Goal: Complete application form: Complete application form

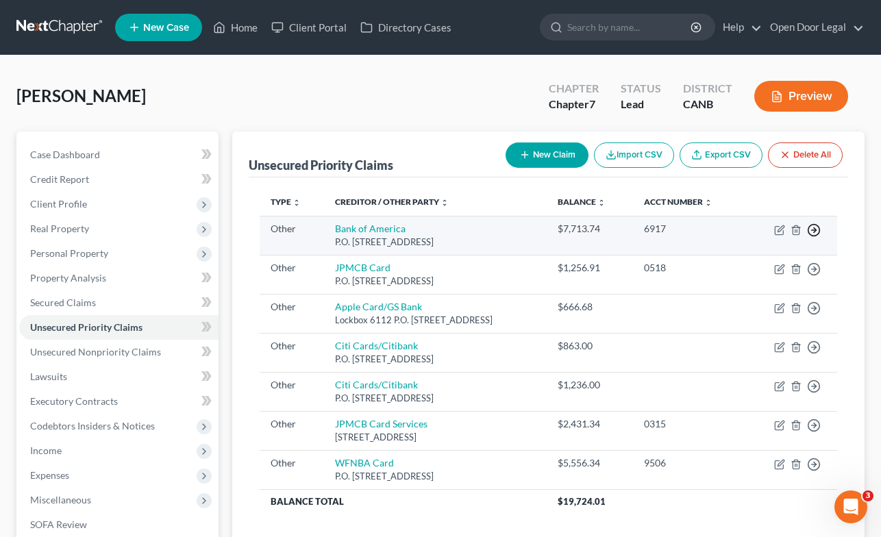
click at [814, 223] on icon "button" at bounding box center [814, 230] width 14 height 14
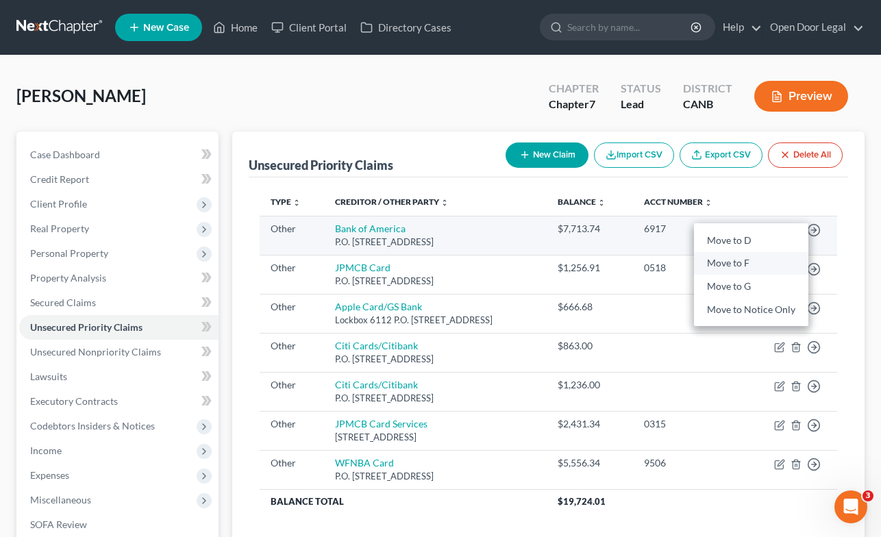
click at [752, 269] on link "Move to F" at bounding box center [751, 263] width 114 height 23
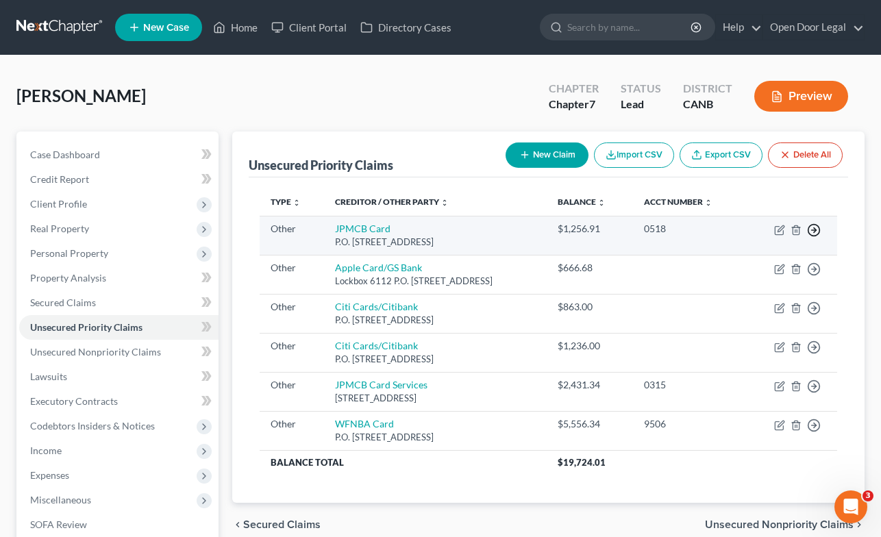
click at [815, 228] on icon "button" at bounding box center [814, 230] width 14 height 14
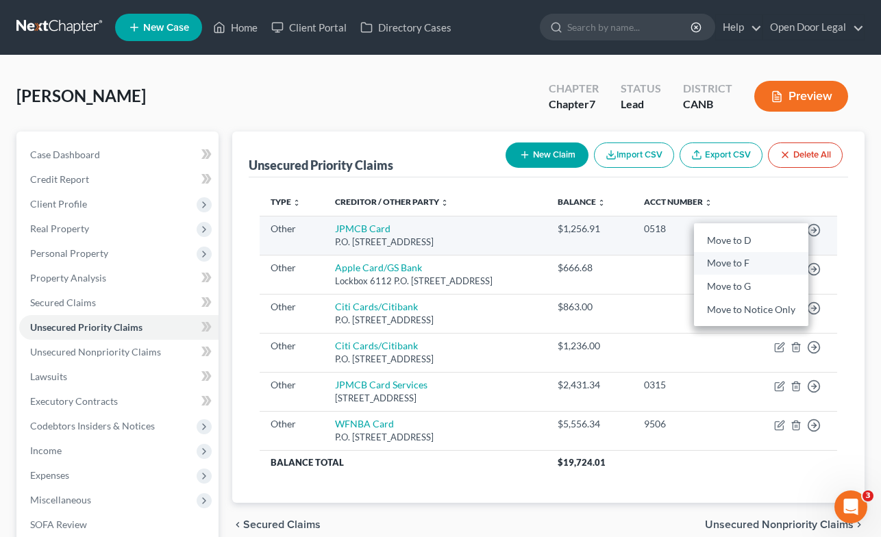
click at [776, 265] on link "Move to F" at bounding box center [751, 263] width 114 height 23
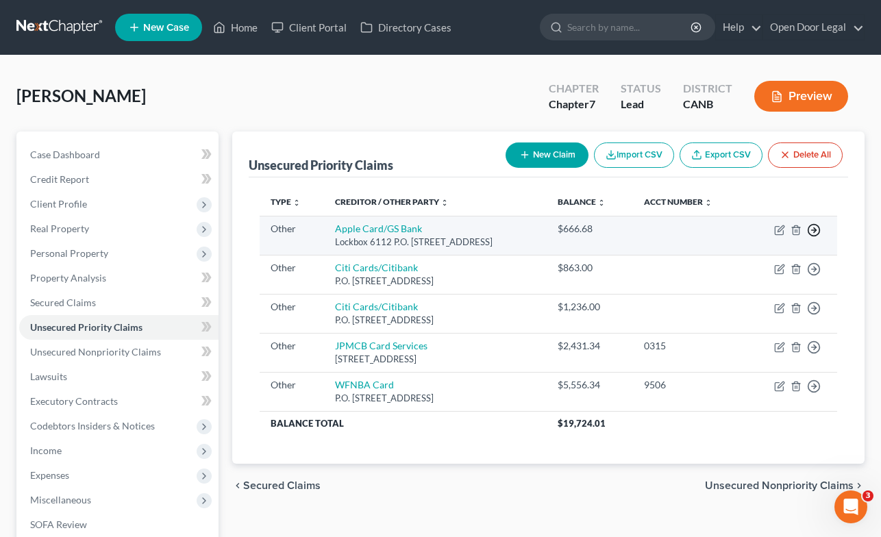
click at [813, 226] on icon "button" at bounding box center [814, 230] width 14 height 14
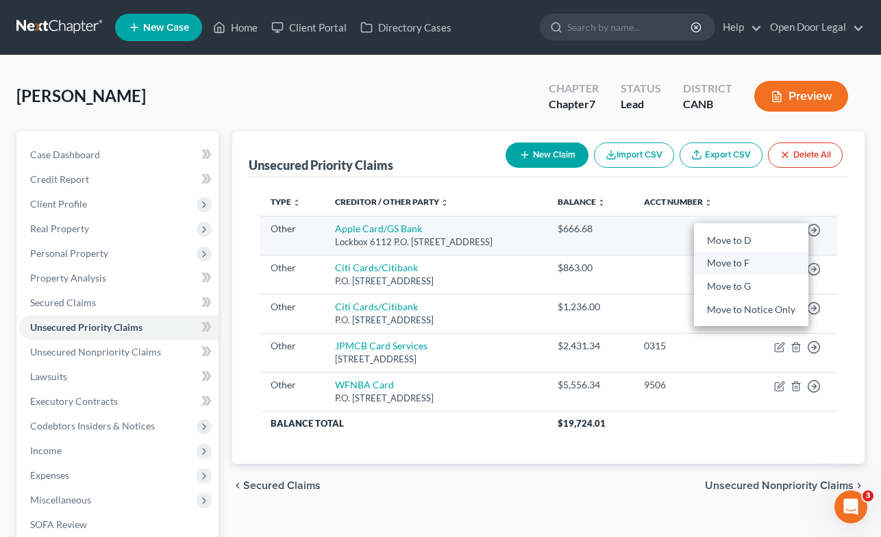
click at [776, 269] on link "Move to F" at bounding box center [751, 263] width 114 height 23
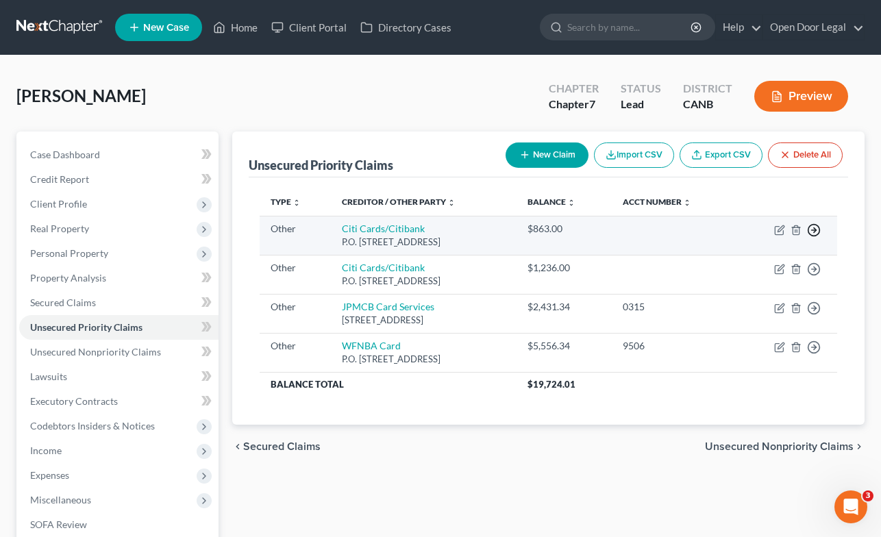
click at [814, 228] on polyline "button" at bounding box center [815, 230] width 2 height 5
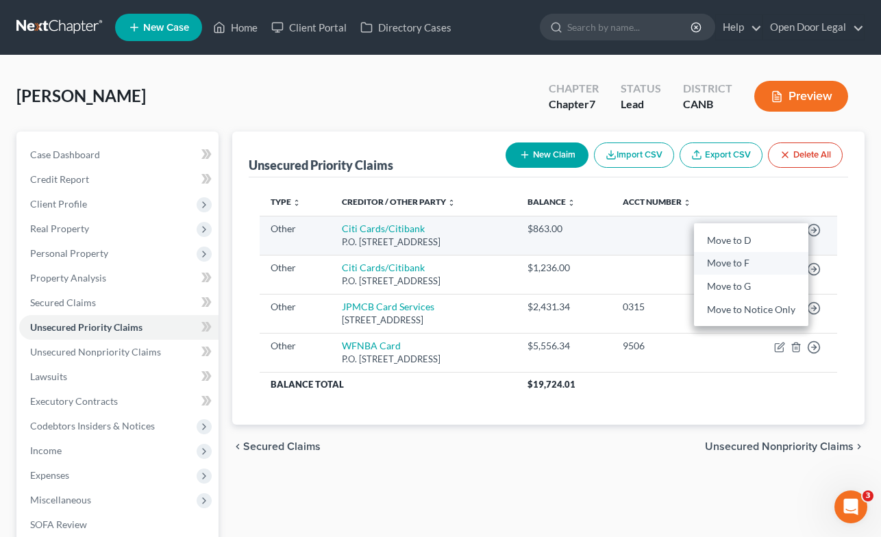
click at [779, 267] on link "Move to F" at bounding box center [751, 263] width 114 height 23
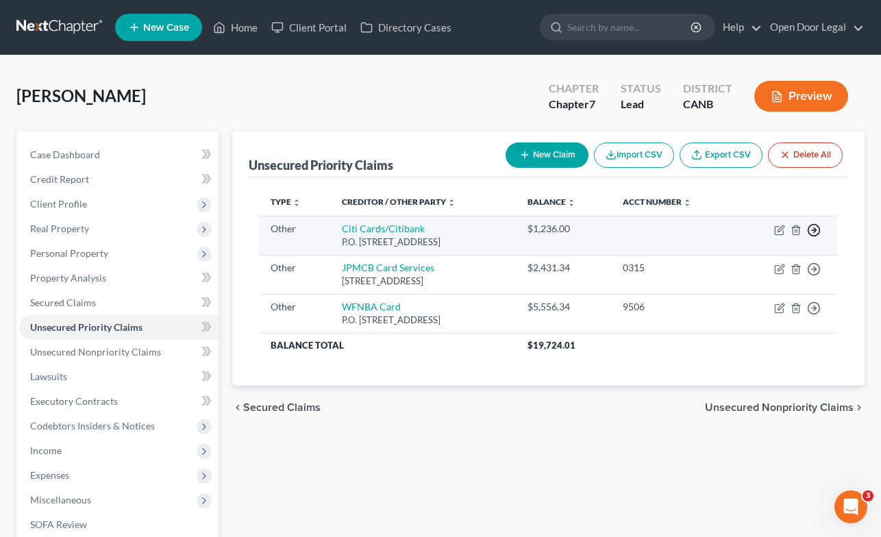
click at [813, 227] on icon "button" at bounding box center [814, 230] width 14 height 14
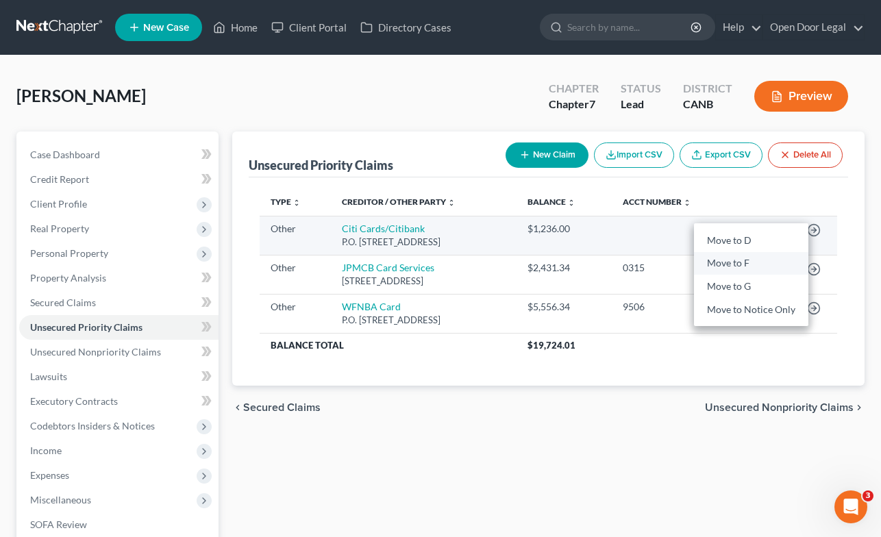
click at [763, 270] on link "Move to F" at bounding box center [751, 263] width 114 height 23
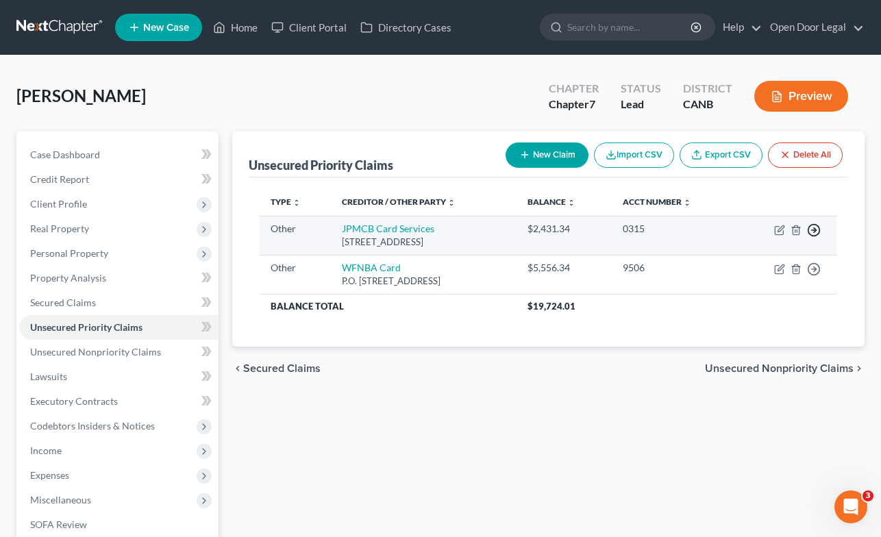
click at [815, 229] on polyline "button" at bounding box center [815, 230] width 2 height 5
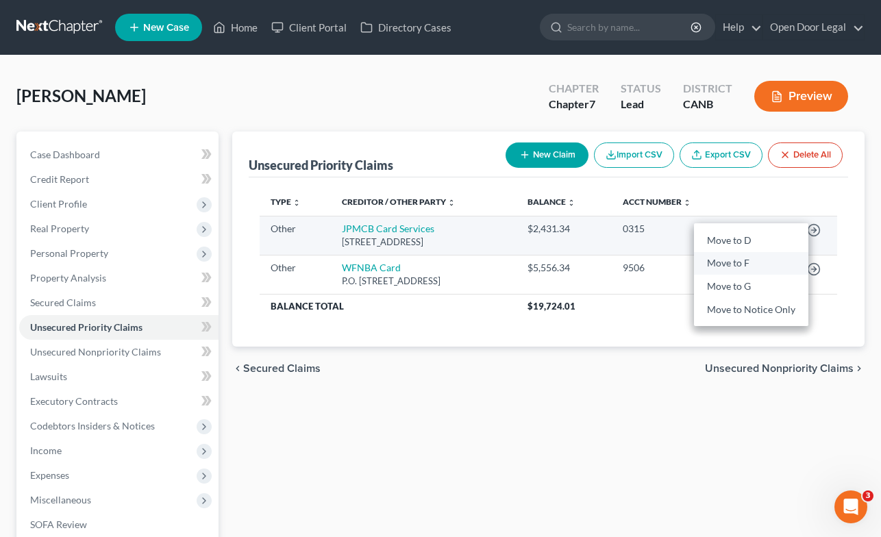
click at [790, 266] on link "Move to F" at bounding box center [751, 263] width 114 height 23
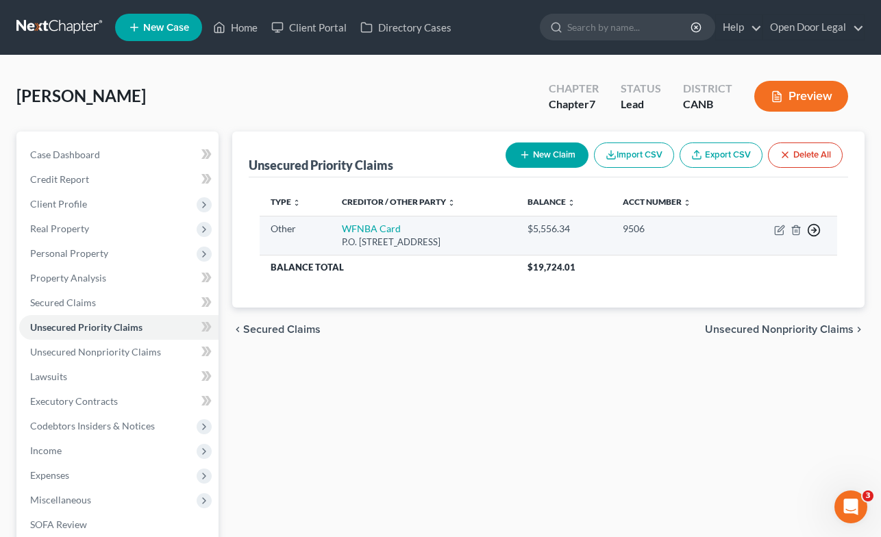
click at [814, 230] on icon "button" at bounding box center [814, 230] width 14 height 14
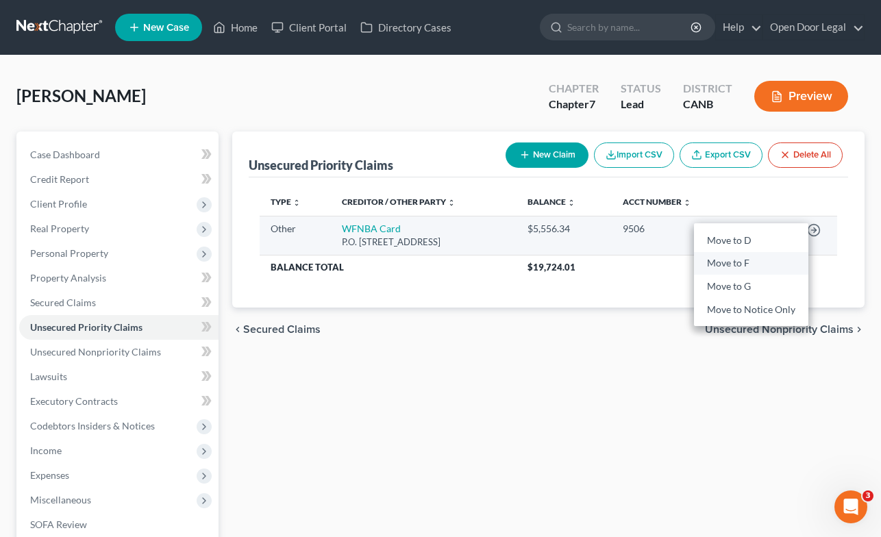
click at [796, 268] on link "Move to F" at bounding box center [751, 263] width 114 height 23
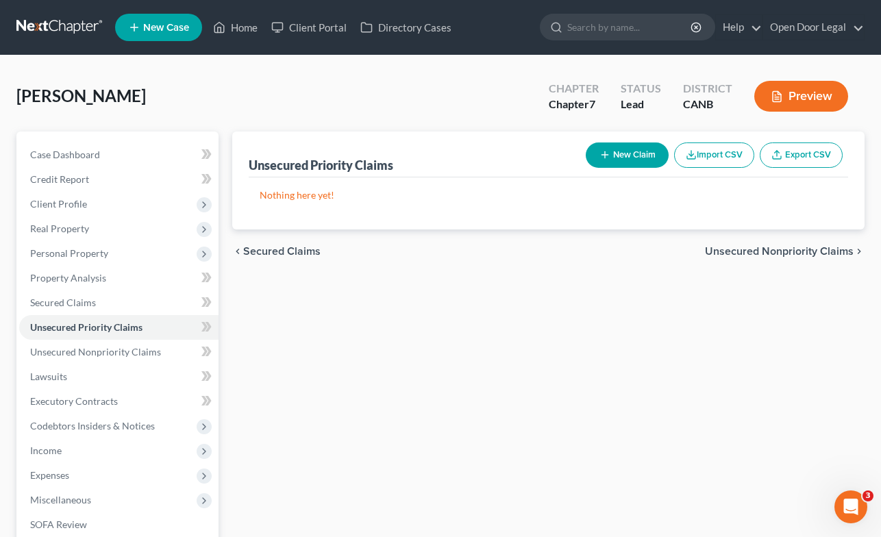
click at [797, 255] on span "Unsecured Nonpriority Claims" at bounding box center [779, 251] width 149 height 11
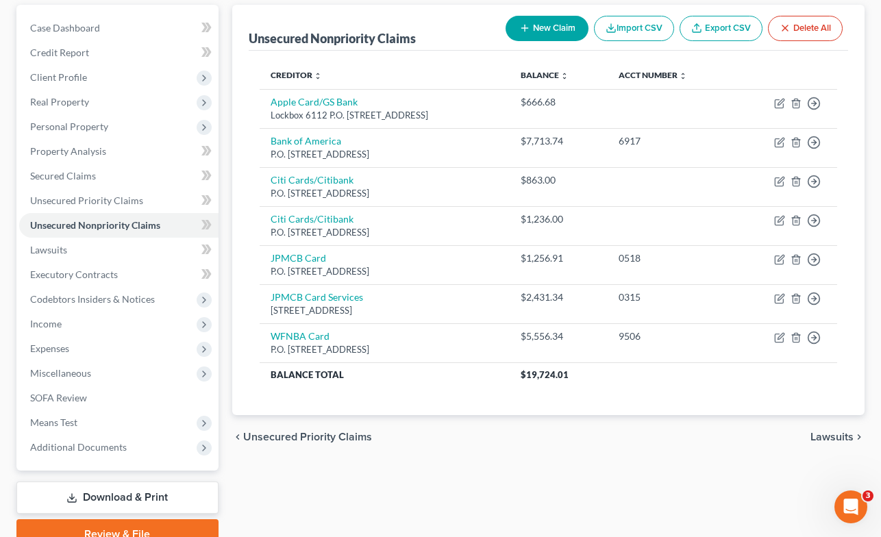
scroll to position [142, 0]
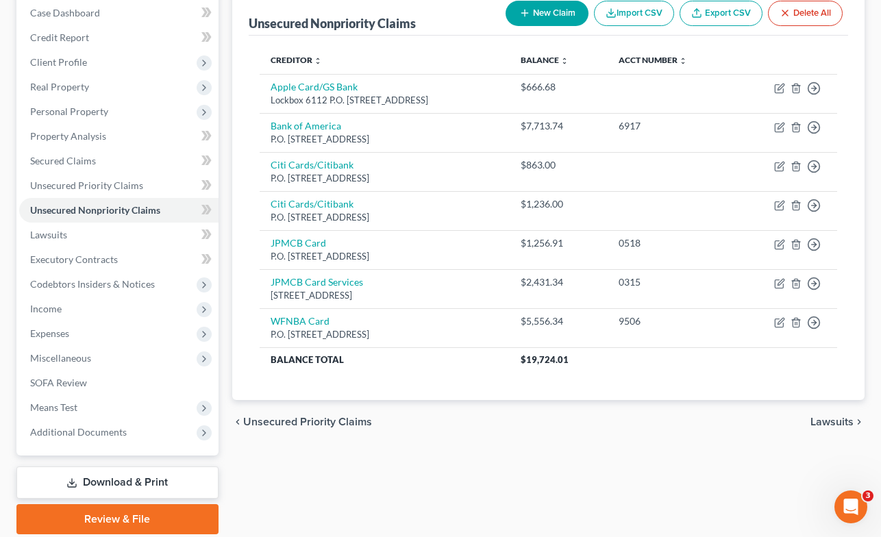
click at [838, 423] on span "Lawsuits" at bounding box center [832, 422] width 43 height 11
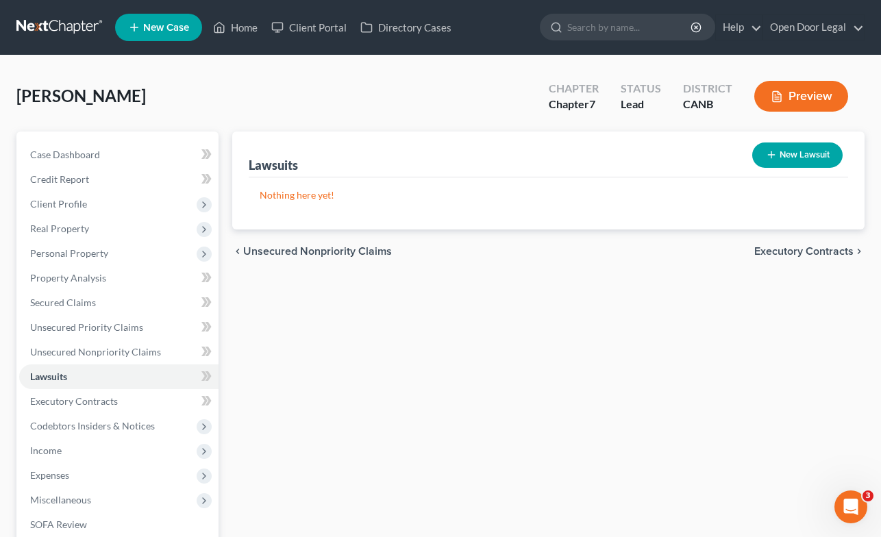
click at [813, 248] on span "Executory Contracts" at bounding box center [803, 251] width 99 height 11
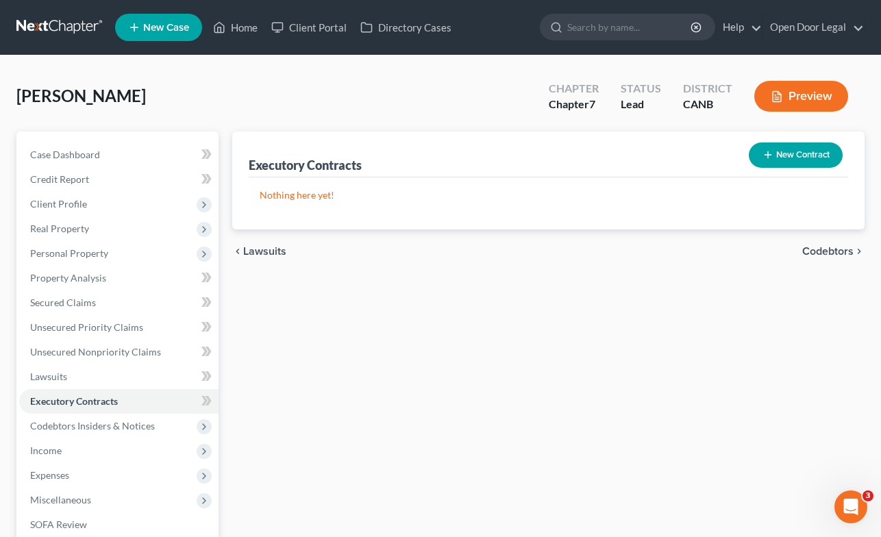
click at [813, 248] on span "Codebtors" at bounding box center [827, 251] width 51 height 11
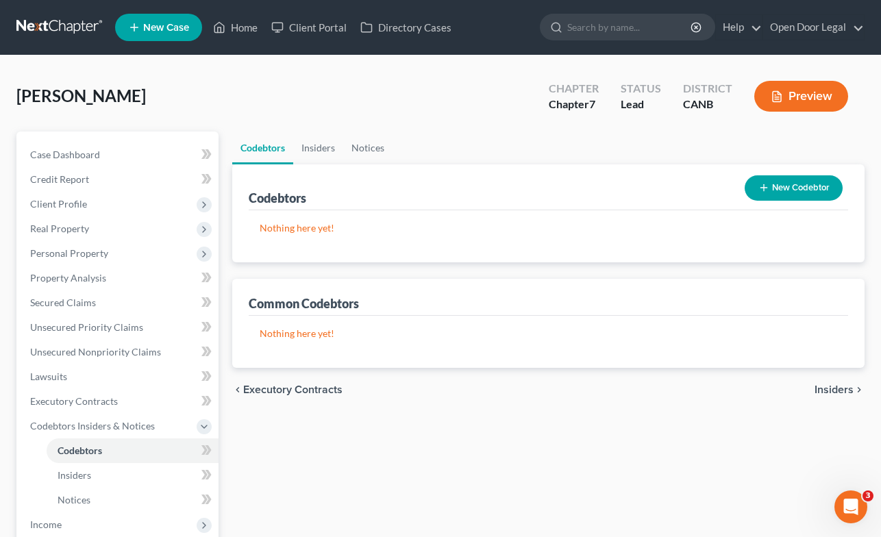
click at [830, 389] on span "Insiders" at bounding box center [834, 389] width 39 height 11
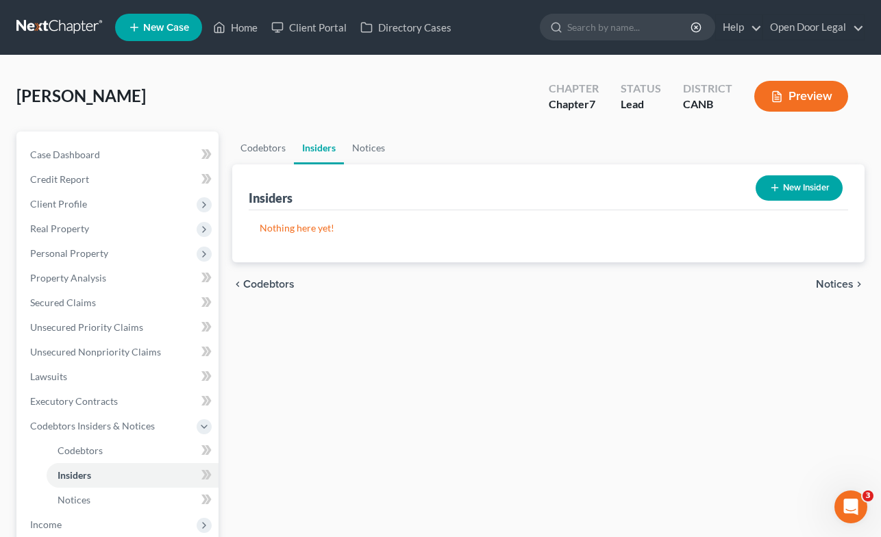
click at [838, 281] on span "Notices" at bounding box center [835, 284] width 38 height 11
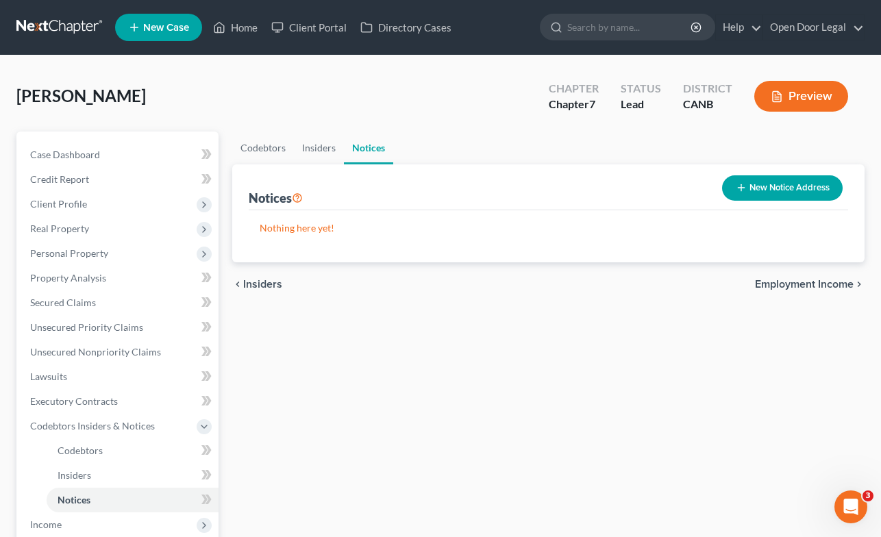
click at [838, 281] on span "Employment Income" at bounding box center [804, 284] width 99 height 11
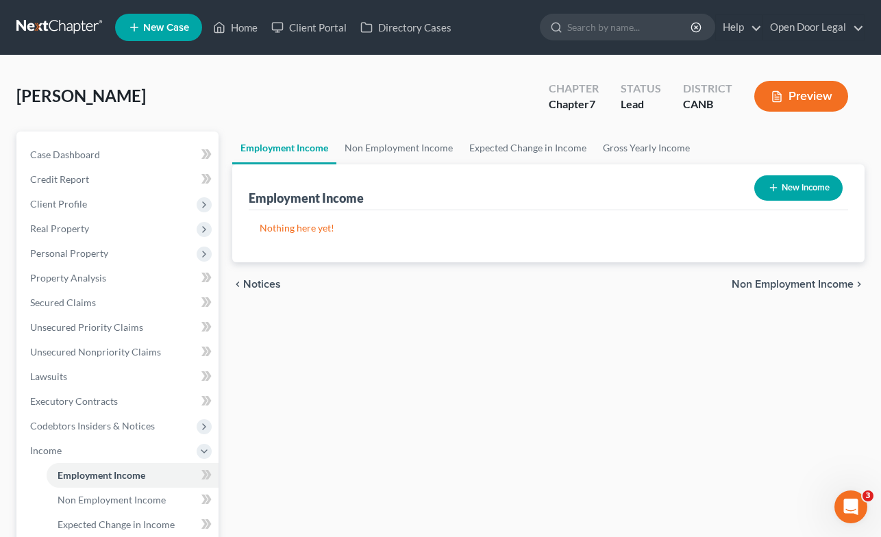
click at [838, 281] on span "Non Employment Income" at bounding box center [793, 284] width 122 height 11
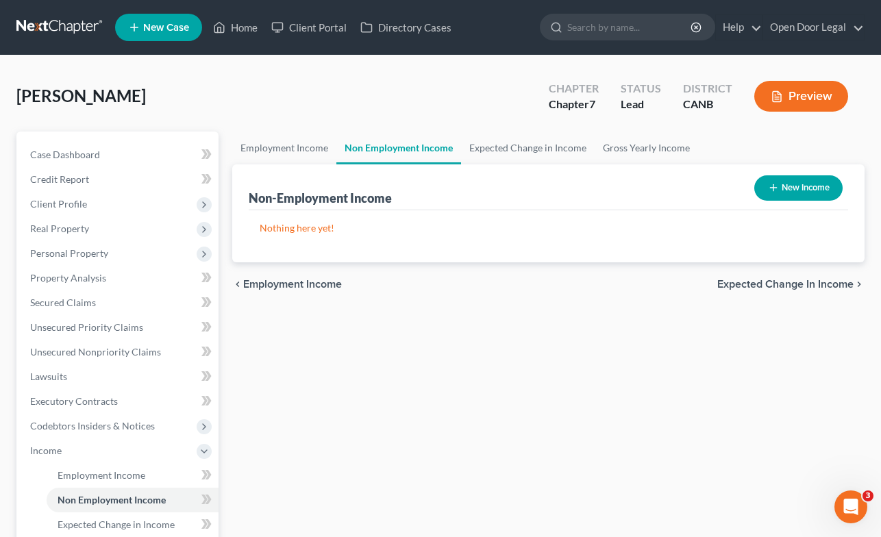
click at [796, 188] on button "New Income" at bounding box center [798, 187] width 88 height 25
select select "0"
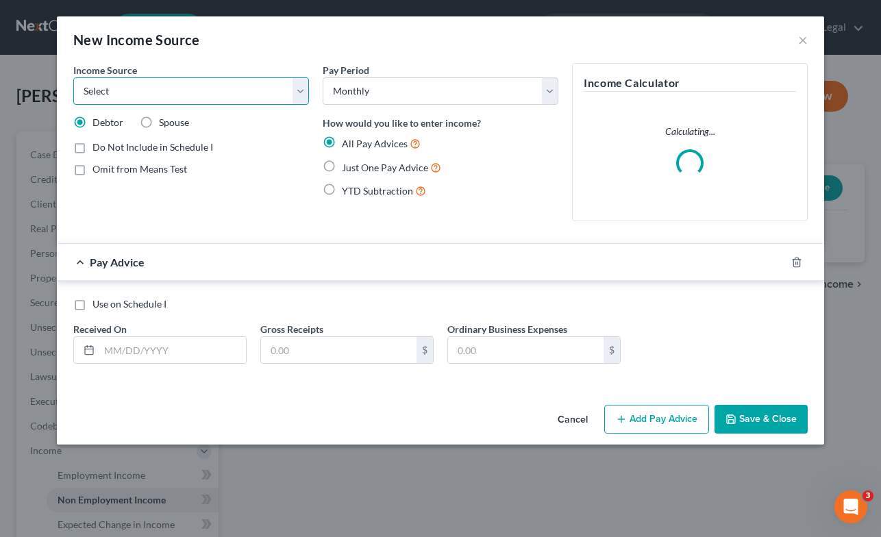
click at [302, 89] on select "Select Unemployment Disability (from employer) Pension Retirement Social Securi…" at bounding box center [191, 90] width 236 height 27
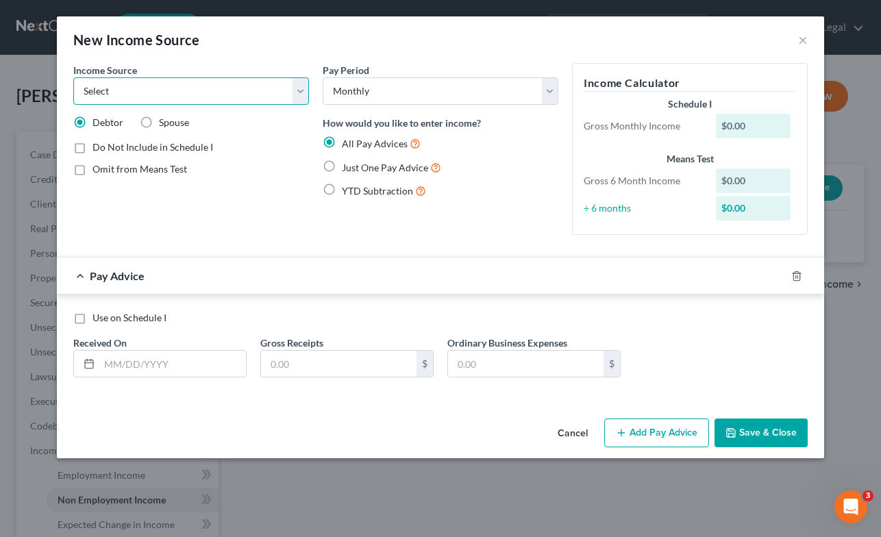
select select "4"
click at [73, 77] on select "Select Unemployment Disability (from employer) Pension Retirement Social Securi…" at bounding box center [191, 90] width 236 height 27
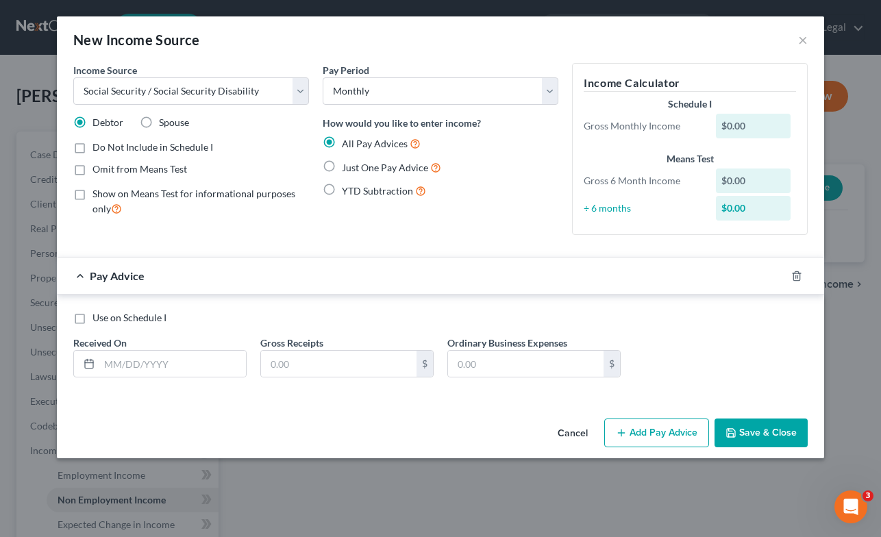
click at [342, 163] on label "Just One Pay Advice" at bounding box center [391, 168] width 99 height 16
click at [347, 163] on input "Just One Pay Advice" at bounding box center [351, 164] width 9 height 9
radio input "true"
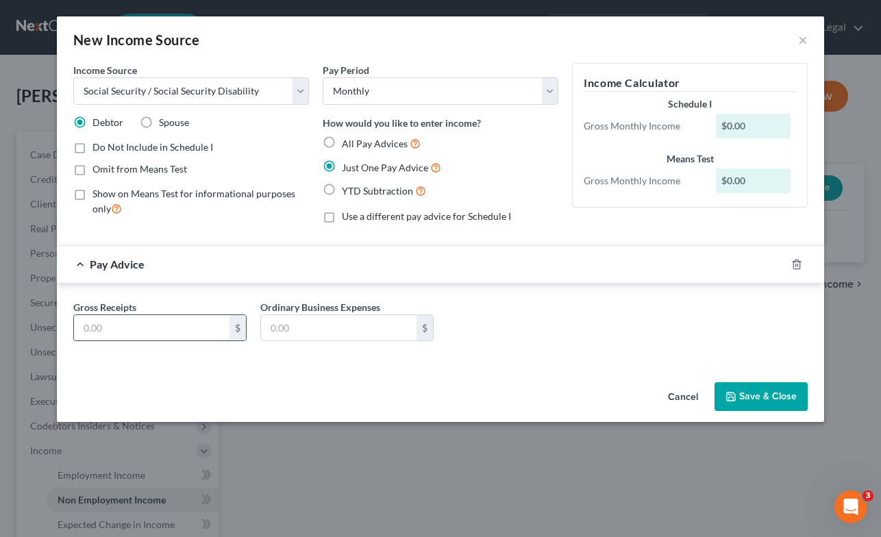
click at [202, 328] on input "text" at bounding box center [152, 328] width 156 height 26
type input "1,771.00"
click at [761, 396] on button "Save & Close" at bounding box center [761, 396] width 93 height 29
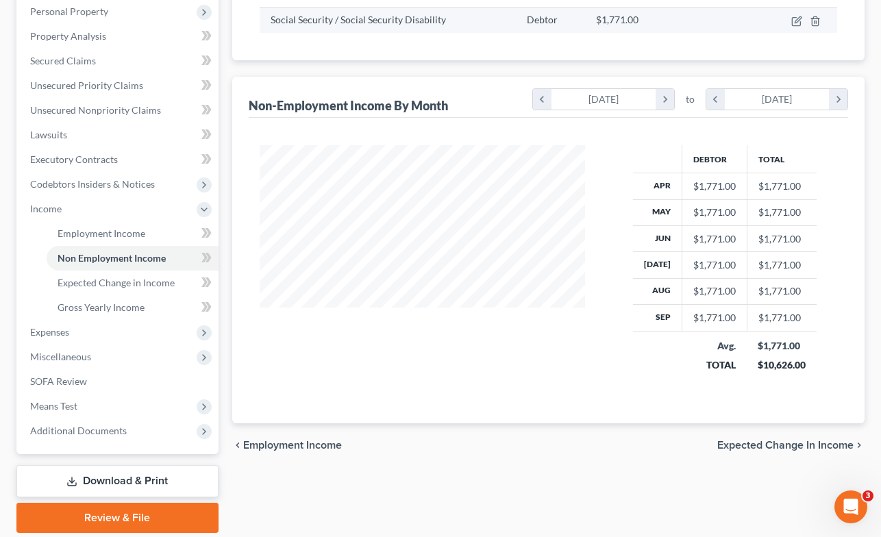
scroll to position [288, 0]
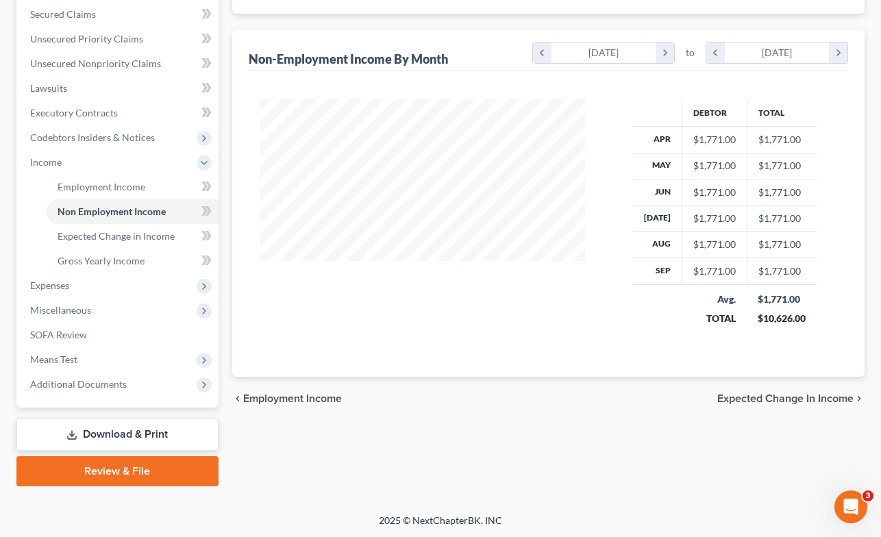
click at [774, 397] on span "Expected Change in Income" at bounding box center [785, 398] width 136 height 11
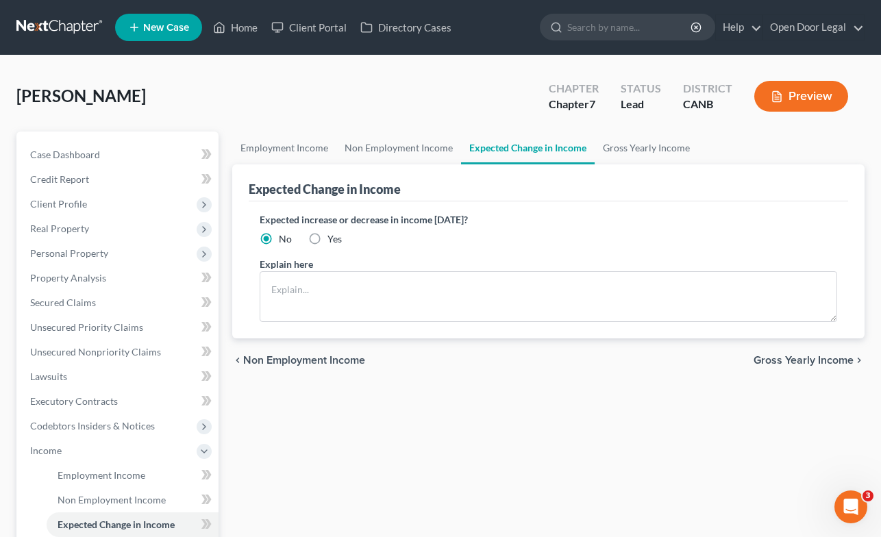
click at [812, 361] on span "Gross Yearly Income" at bounding box center [804, 360] width 100 height 11
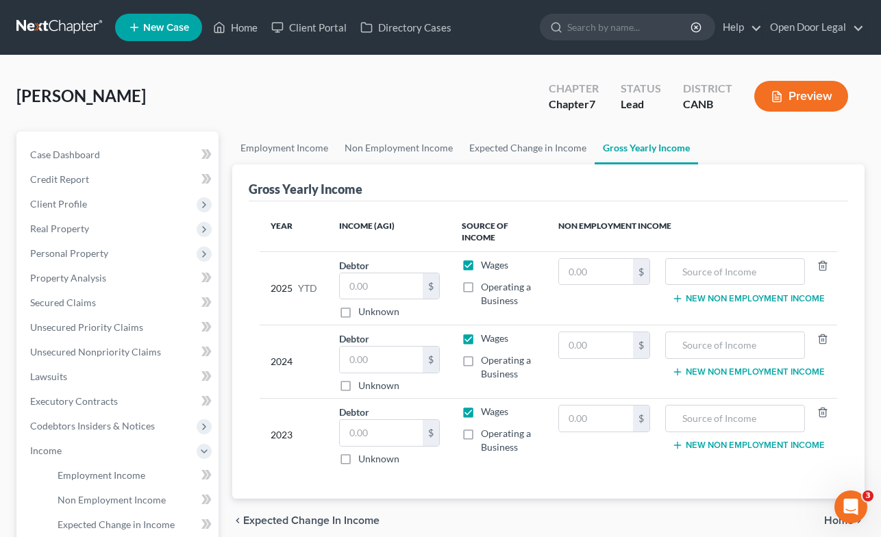
click at [481, 264] on label "Wages" at bounding box center [494, 265] width 27 height 14
click at [486, 264] on input "Wages" at bounding box center [490, 262] width 9 height 9
checkbox input "false"
click at [585, 275] on input "text" at bounding box center [596, 272] width 74 height 26
type input "17,710.00"
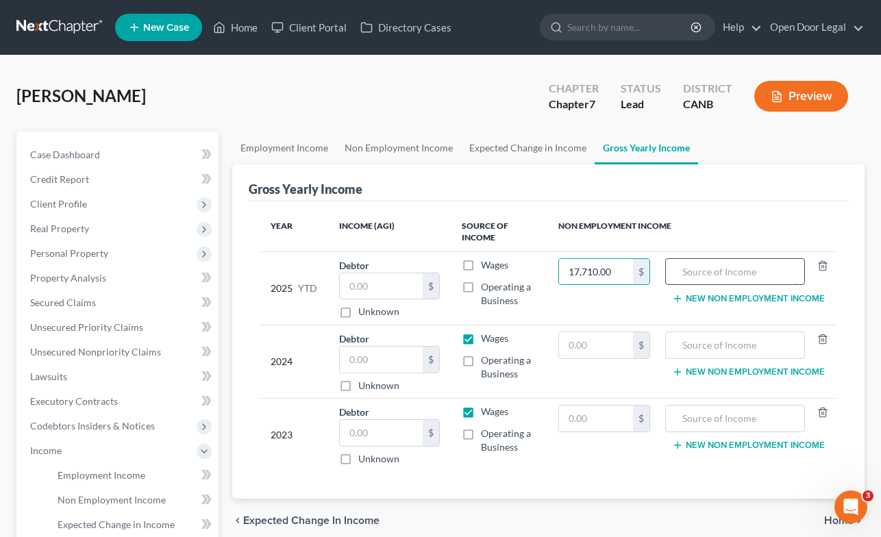
click at [722, 271] on input "text" at bounding box center [735, 272] width 125 height 26
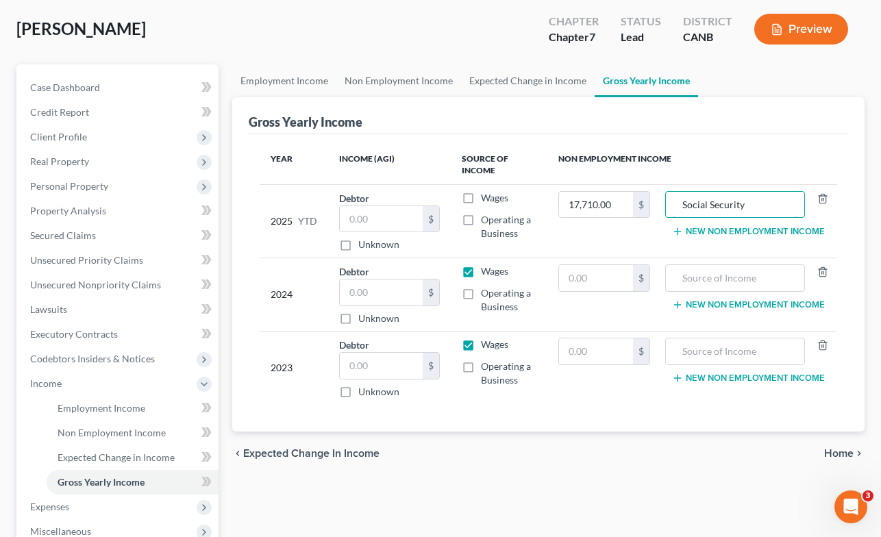
scroll to position [253, 0]
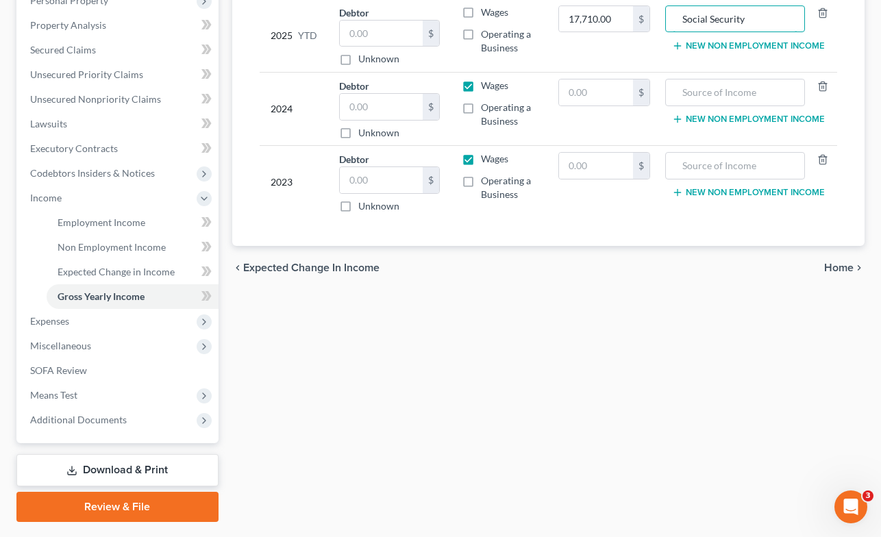
type input "Social Security"
click at [839, 268] on span "Home" at bounding box center [838, 267] width 29 height 11
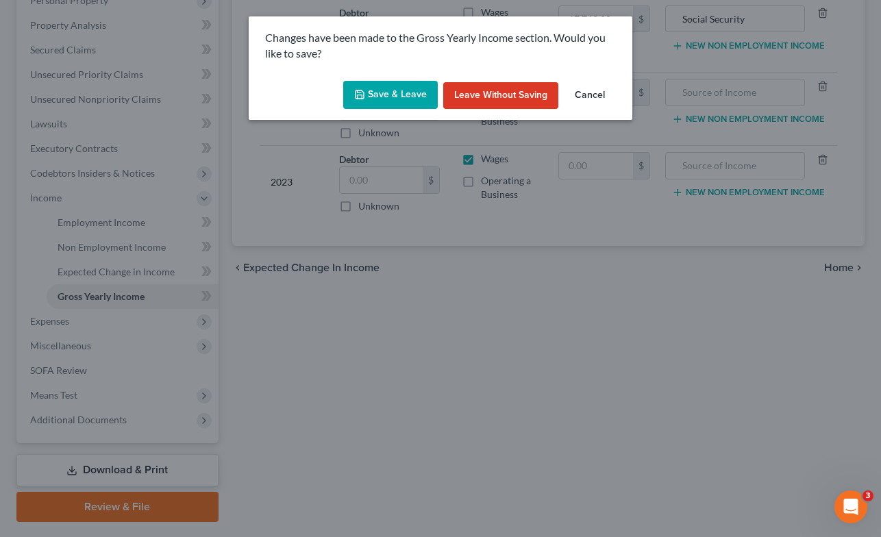
click at [395, 93] on button "Save & Leave" at bounding box center [390, 95] width 95 height 29
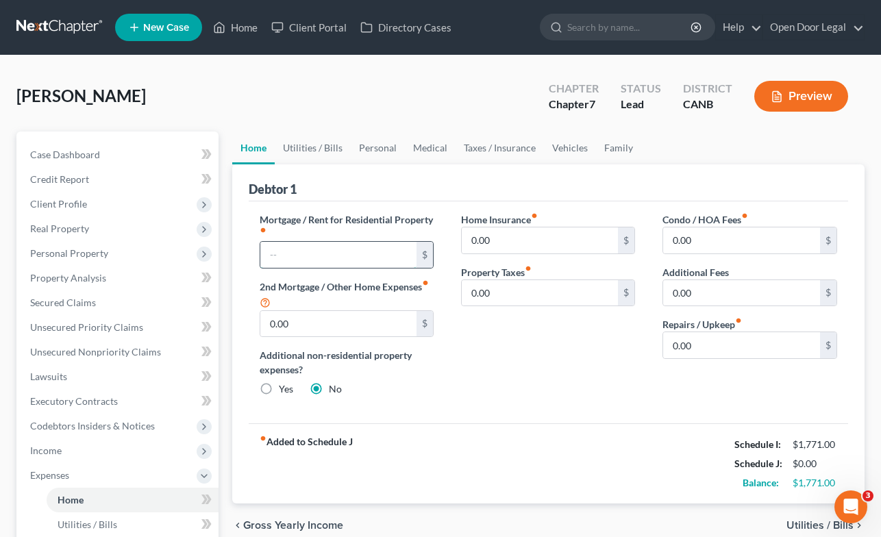
click at [344, 253] on input "text" at bounding box center [338, 255] width 157 height 26
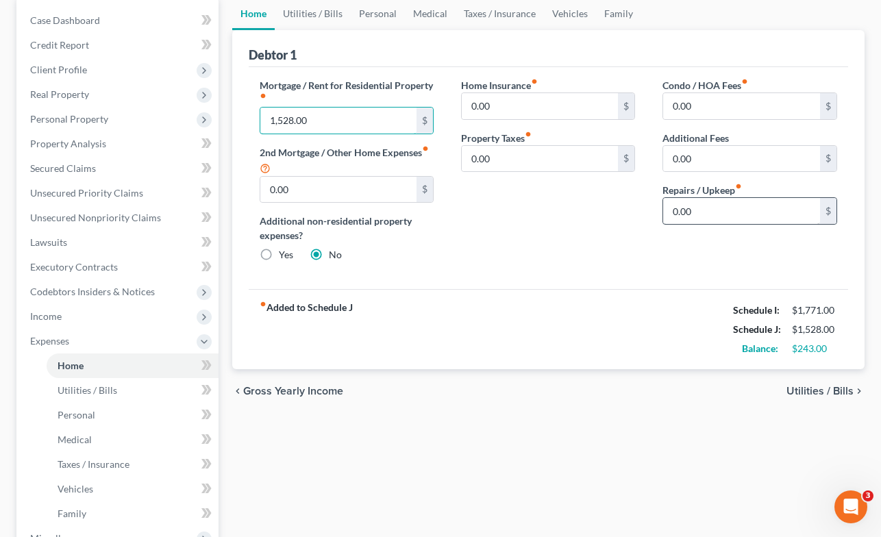
scroll to position [145, 0]
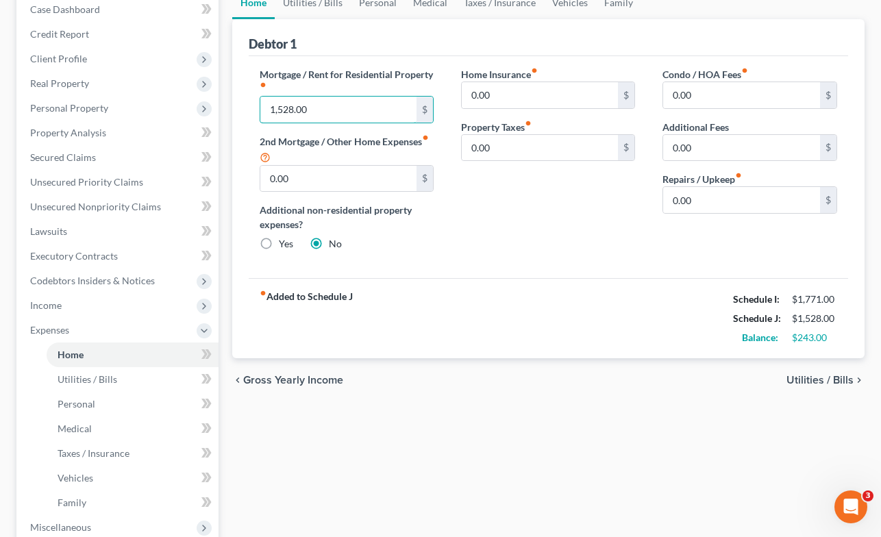
type input "1,528.00"
click at [813, 377] on span "Utilities / Bills" at bounding box center [820, 380] width 67 height 11
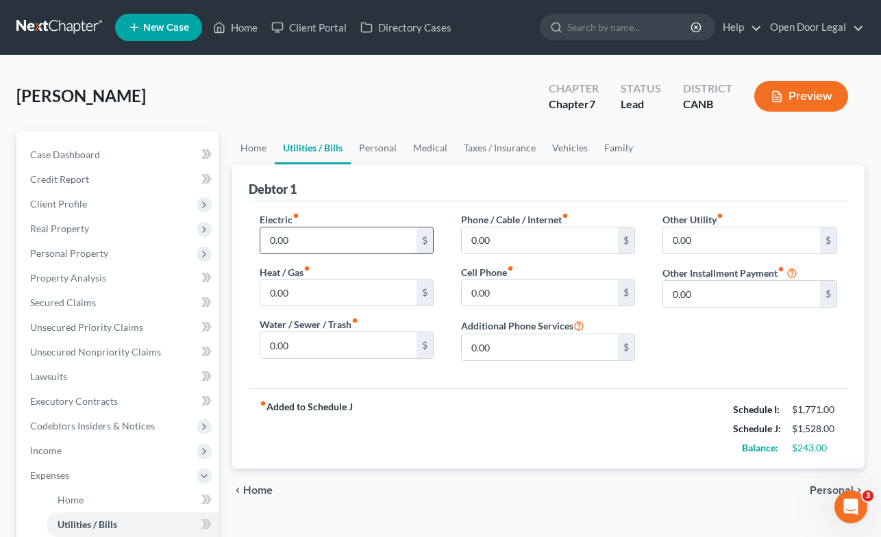
click at [336, 235] on input "0.00" at bounding box center [338, 240] width 157 height 26
type input "92.00"
click at [369, 346] on input "0.00" at bounding box center [338, 345] width 157 height 26
type input "47.00"
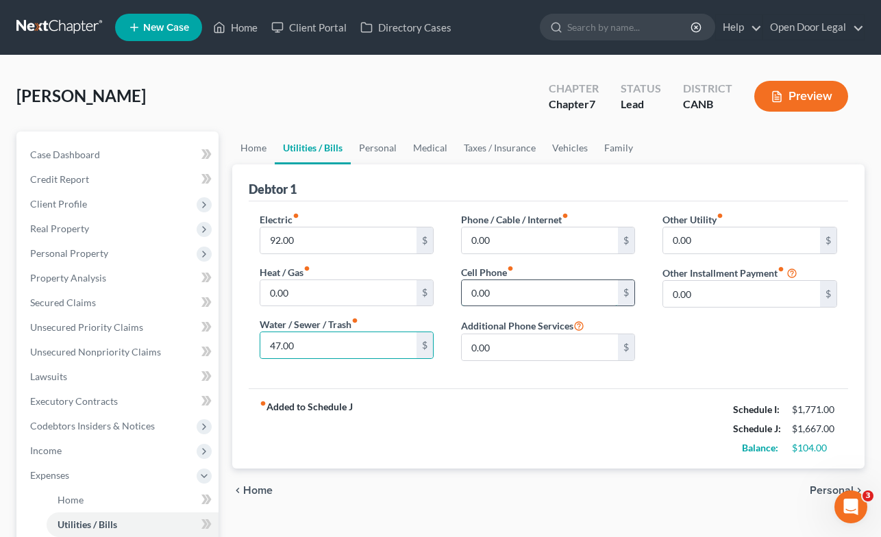
click at [529, 286] on input "0.00" at bounding box center [540, 293] width 157 height 26
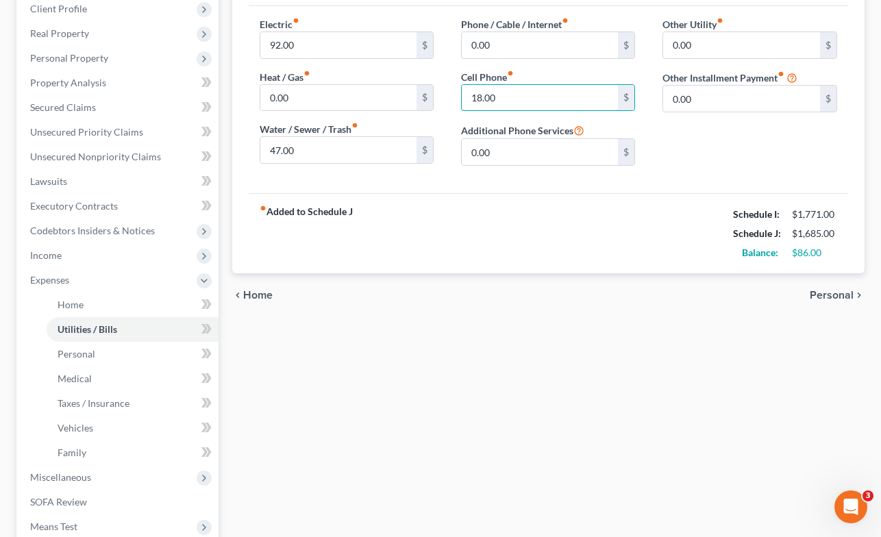
scroll to position [196, 0]
type input "18.00"
click at [832, 289] on span "Personal" at bounding box center [832, 294] width 44 height 11
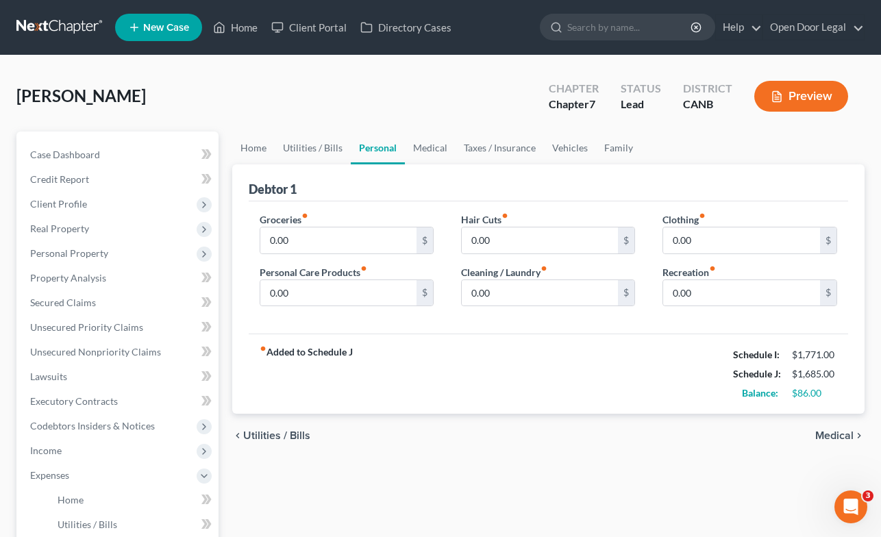
click at [285, 436] on span "Utilities / Bills" at bounding box center [276, 435] width 67 height 11
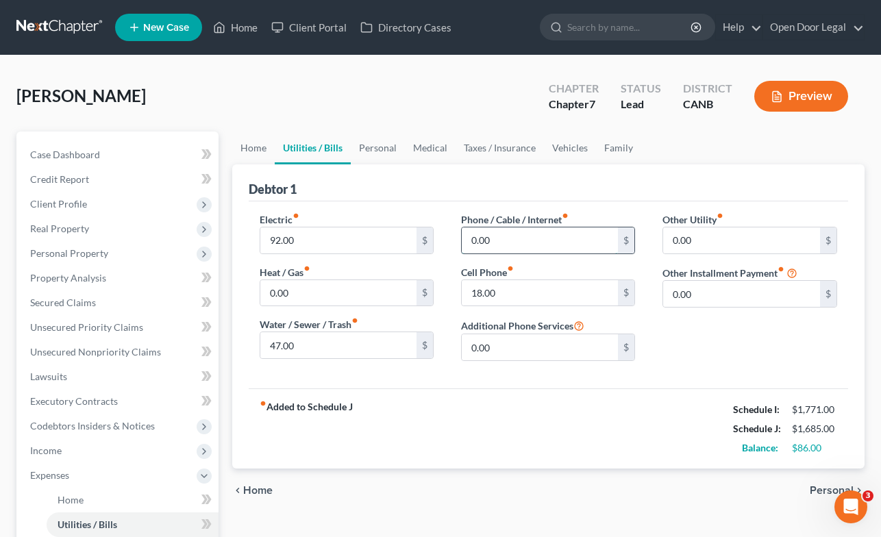
click at [543, 238] on input "0.00" at bounding box center [540, 240] width 157 height 26
type input "38.00"
click at [721, 399] on div "fiber_manual_record Added to Schedule J Schedule I: $1,771.00 Schedule J: $1,72…" at bounding box center [549, 428] width 600 height 80
click at [821, 490] on span "Personal" at bounding box center [832, 490] width 44 height 11
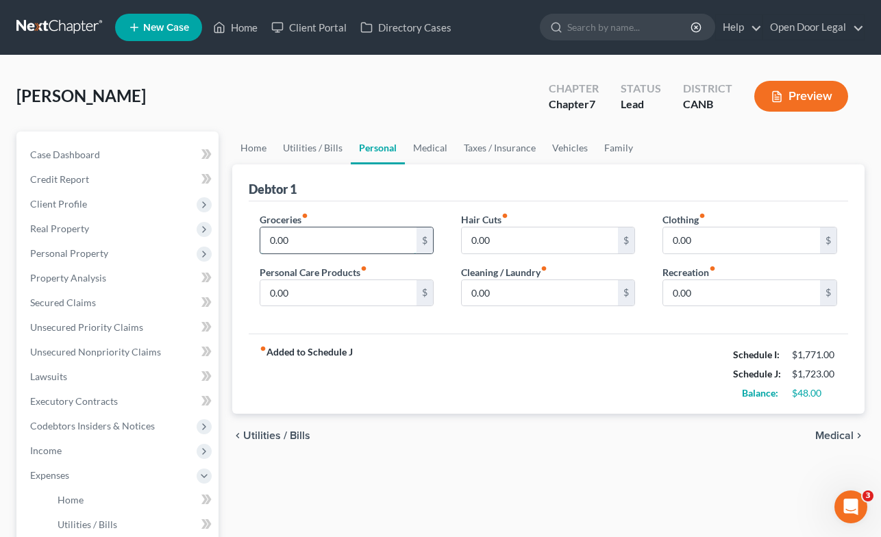
click at [381, 231] on input "0.00" at bounding box center [338, 240] width 157 height 26
type input "310.00"
click at [350, 290] on input "0.00" at bounding box center [338, 293] width 157 height 26
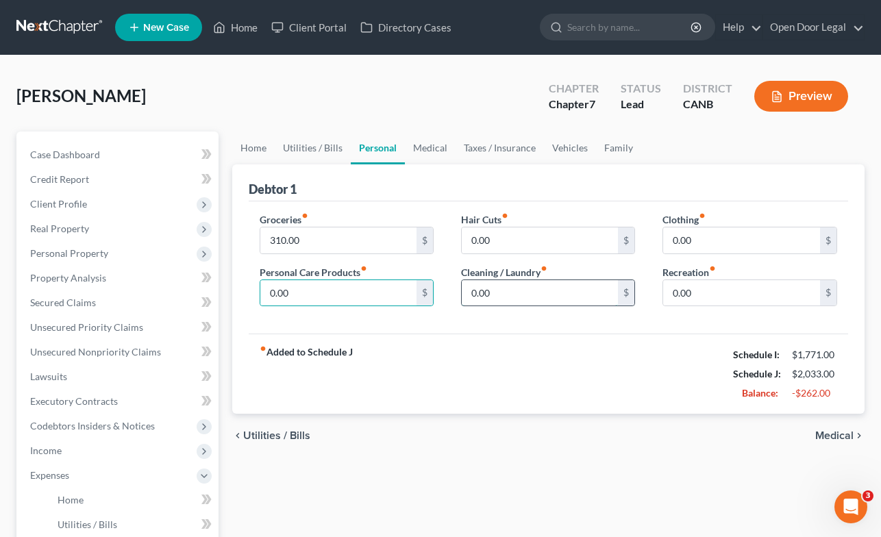
click at [539, 298] on input "0.00" at bounding box center [540, 293] width 157 height 26
type input "35.00"
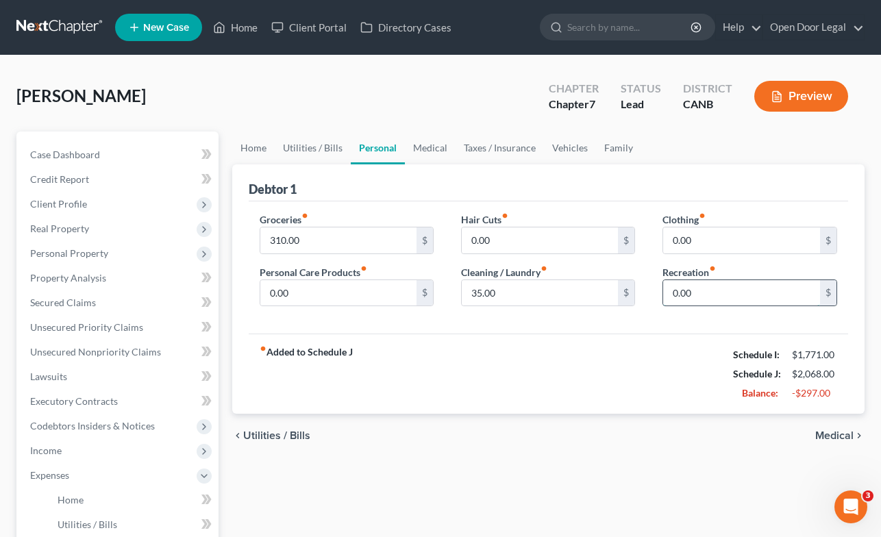
click at [707, 294] on input "0.00" at bounding box center [741, 293] width 157 height 26
type input "20.00"
click at [835, 435] on span "Medical" at bounding box center [834, 435] width 38 height 11
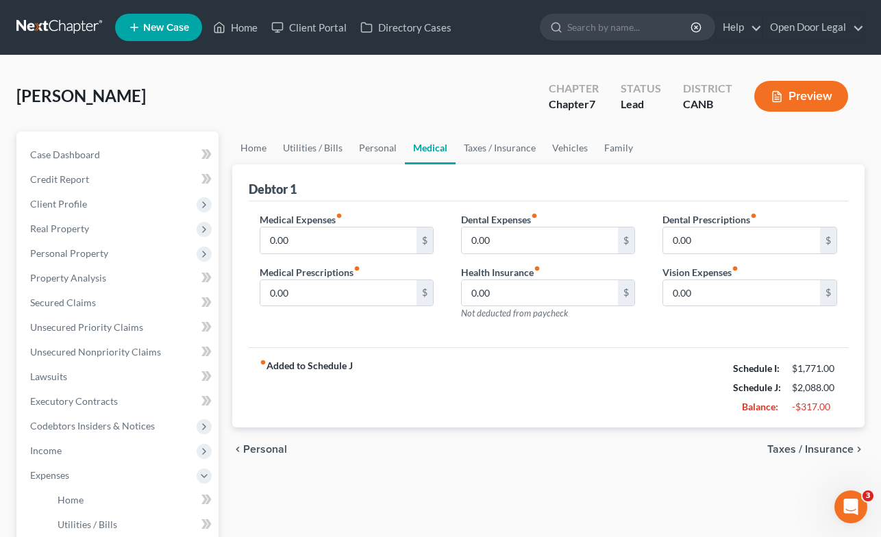
click at [817, 449] on span "Taxes / Insurance" at bounding box center [810, 449] width 86 height 11
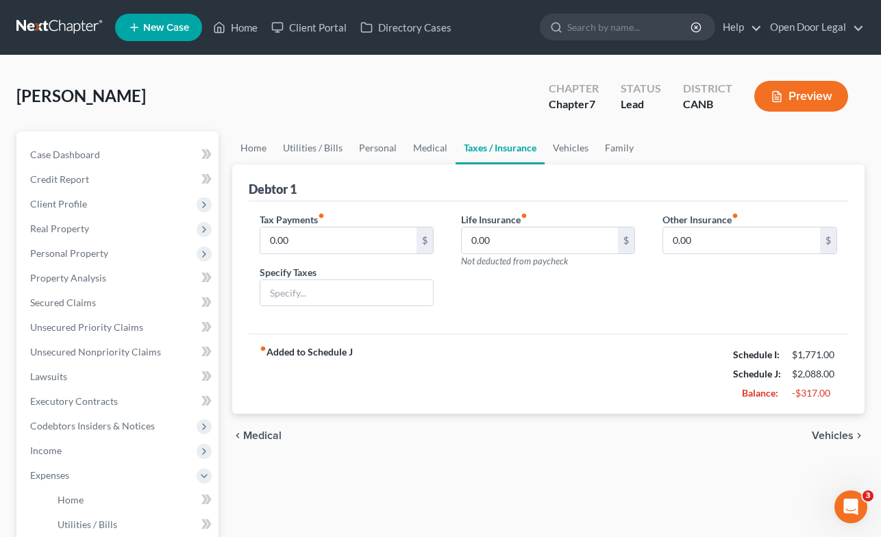
click at [837, 433] on span "Vehicles" at bounding box center [833, 435] width 42 height 11
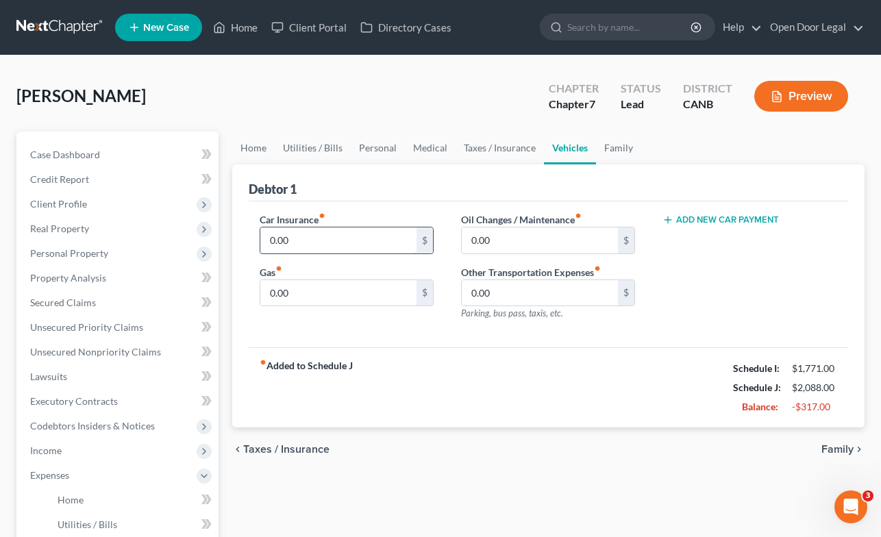
click at [336, 236] on input "0.00" at bounding box center [338, 240] width 157 height 26
type input "76.00"
drag, startPoint x: 343, startPoint y: 291, endPoint x: 339, endPoint y: 250, distance: 41.3
click at [343, 291] on input "0.00" at bounding box center [338, 293] width 157 height 26
type input "10.00"
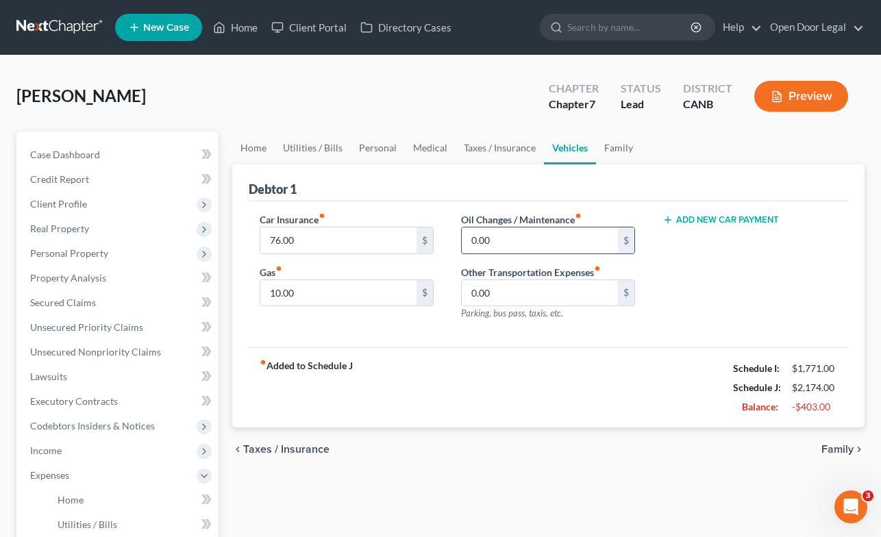
click at [542, 241] on input "0.00" at bounding box center [540, 240] width 157 height 26
type input "25.00"
click at [848, 449] on span "Family" at bounding box center [837, 449] width 32 height 11
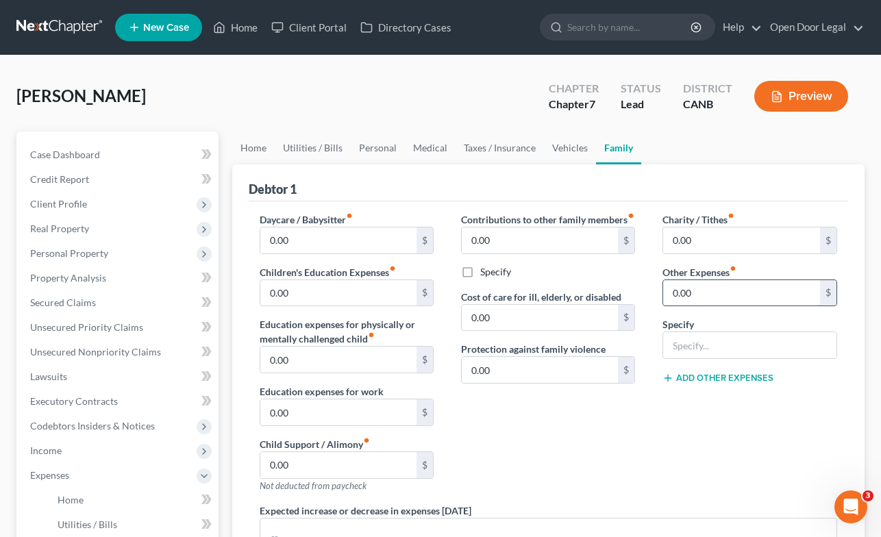
click at [744, 288] on input "0.00" at bounding box center [741, 293] width 157 height 26
type input "40.00"
click at [742, 343] on input "text" at bounding box center [749, 345] width 173 height 26
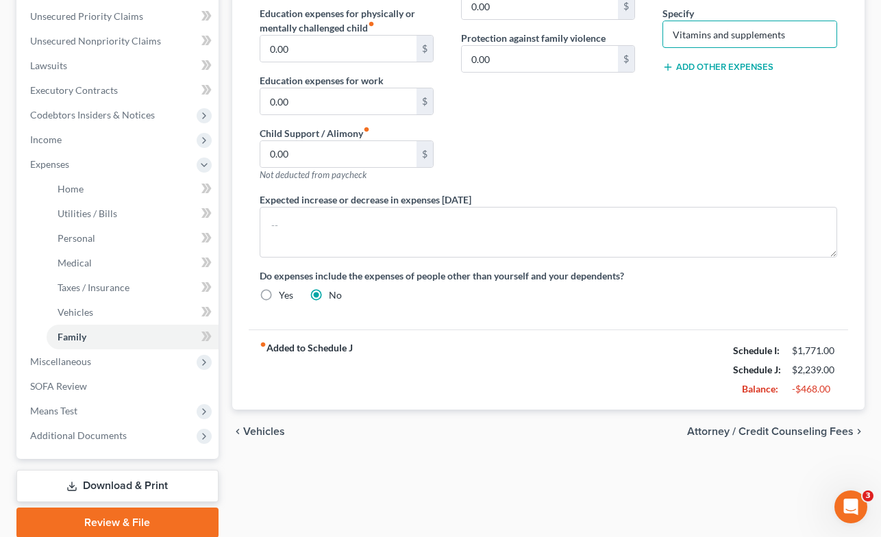
scroll to position [330, 0]
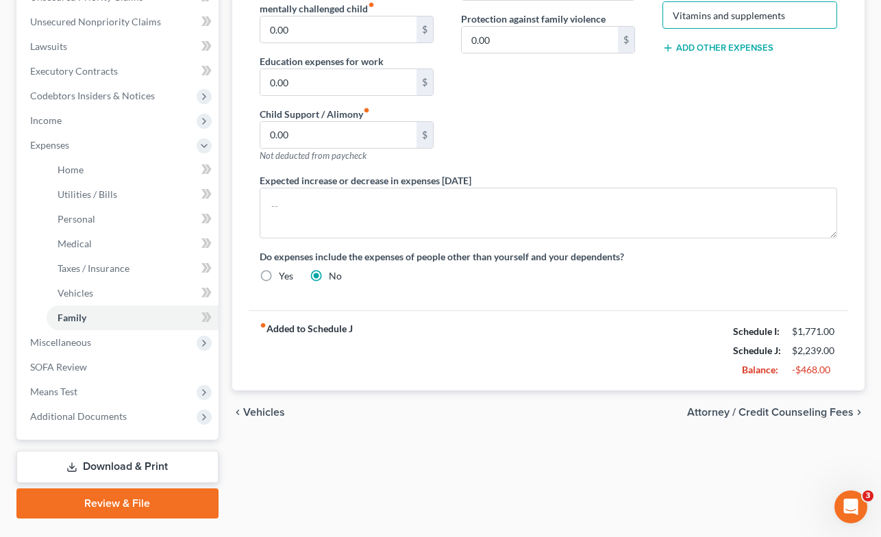
type input "Vitamins and supplements"
click at [707, 413] on span "Attorney / Credit Counseling Fees" at bounding box center [770, 412] width 166 height 11
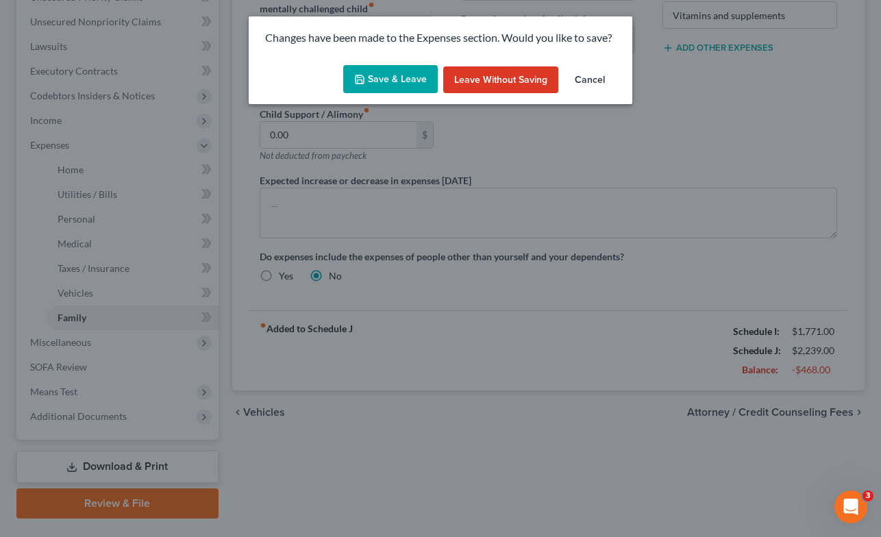
click at [401, 79] on button "Save & Leave" at bounding box center [390, 79] width 95 height 29
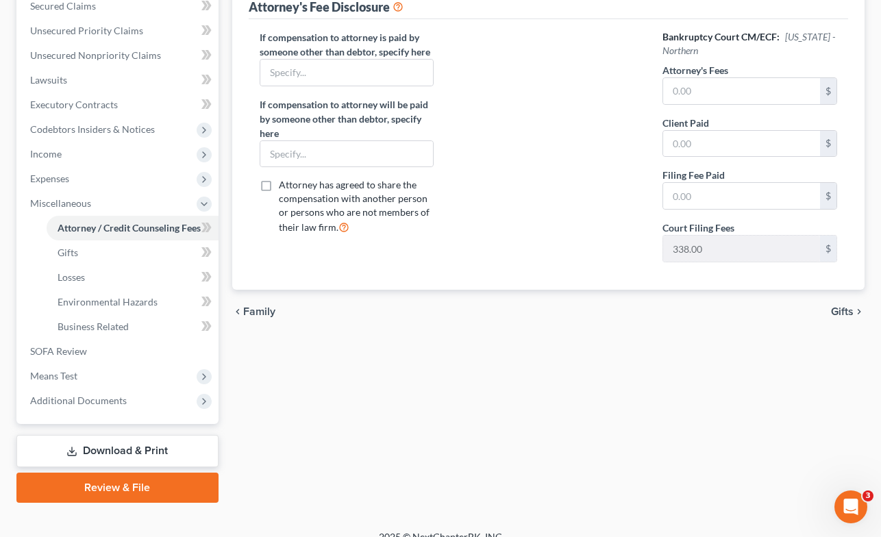
scroll to position [299, 0]
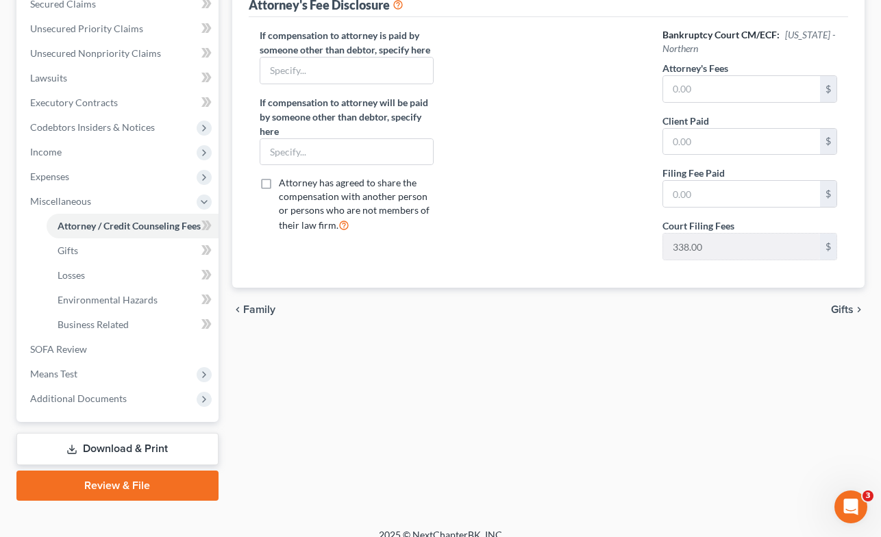
click at [843, 310] on span "Gifts" at bounding box center [842, 309] width 23 height 11
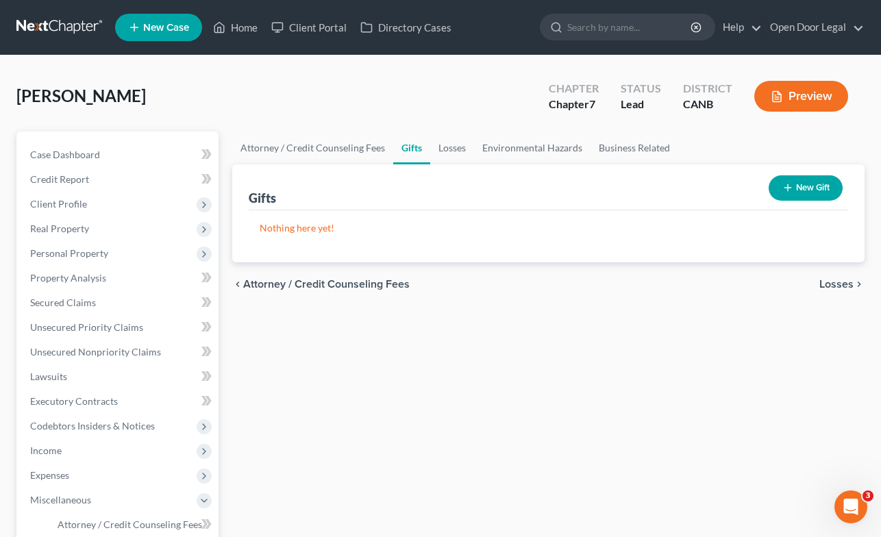
click at [841, 283] on span "Losses" at bounding box center [836, 284] width 34 height 11
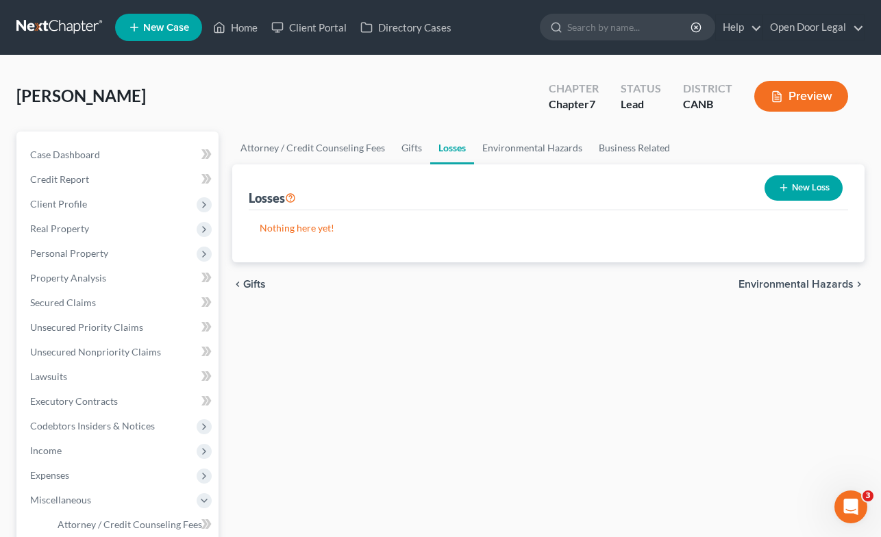
click at [841, 283] on span "Environmental Hazards" at bounding box center [796, 284] width 115 height 11
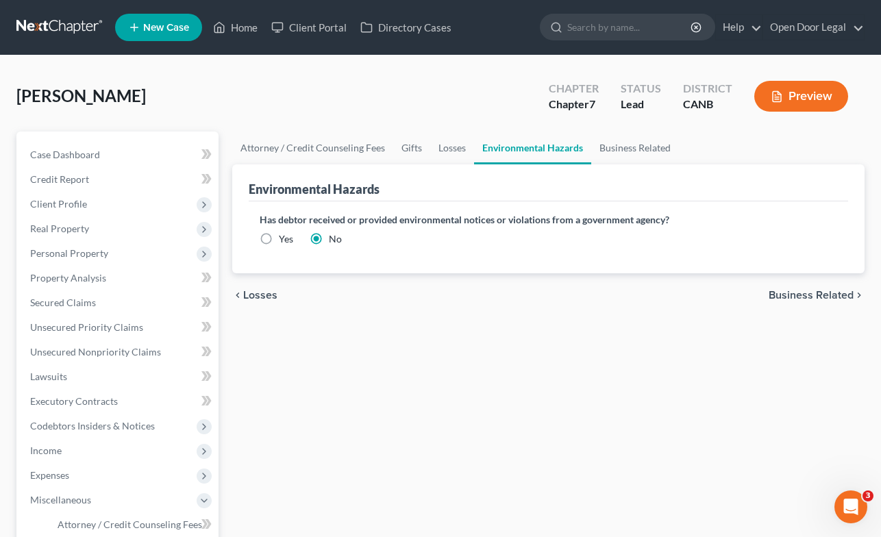
click at [824, 293] on span "Business Related" at bounding box center [811, 295] width 85 height 11
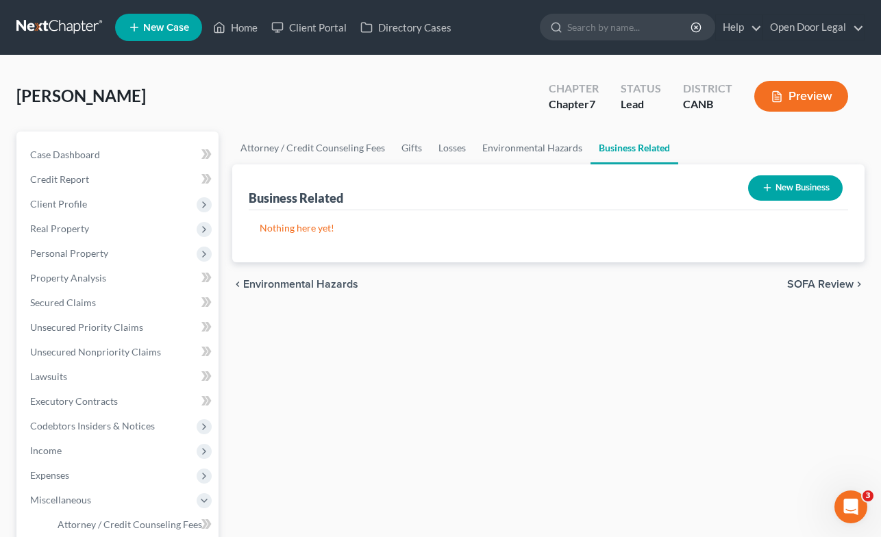
click at [820, 279] on span "SOFA Review" at bounding box center [820, 284] width 66 height 11
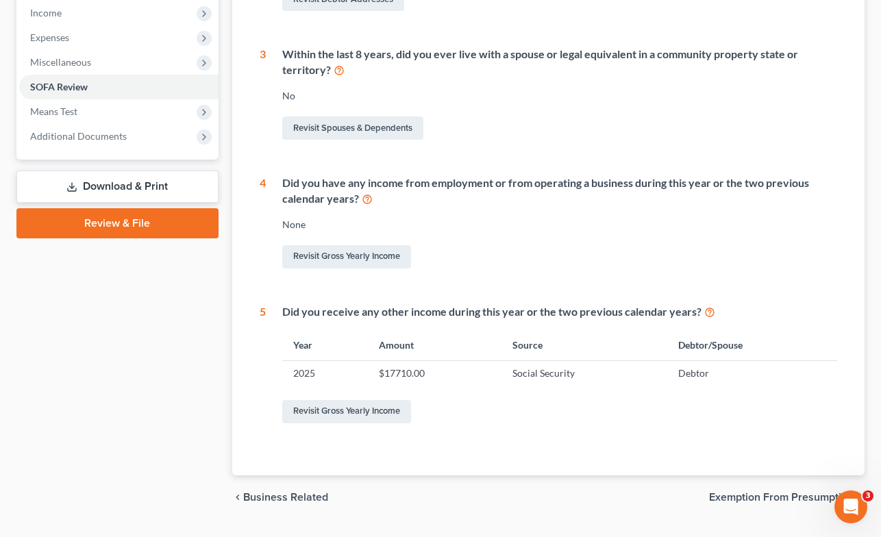
scroll to position [471, 0]
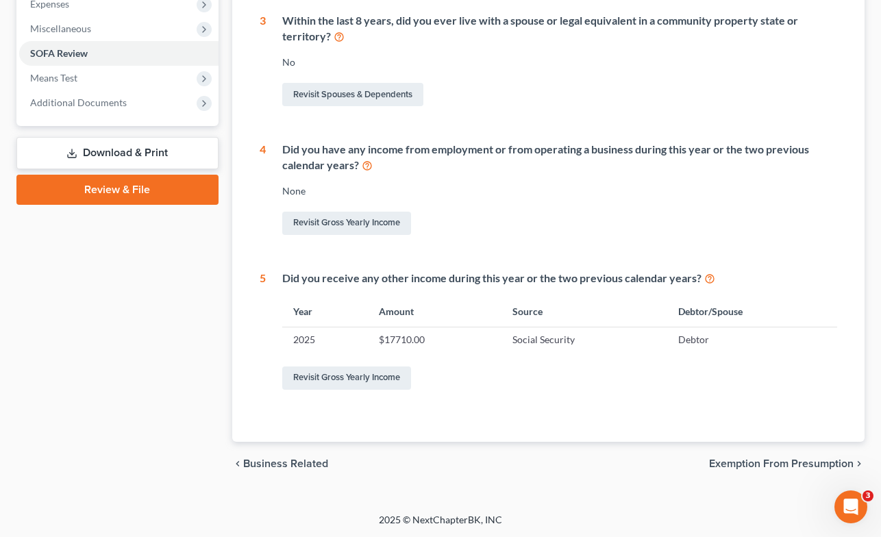
click at [750, 462] on span "Exemption from Presumption" at bounding box center [781, 463] width 145 height 11
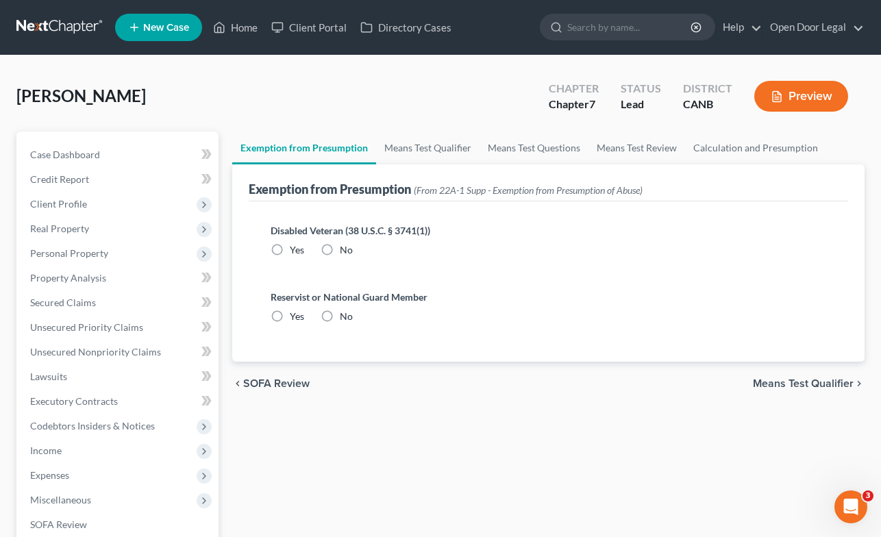
click at [340, 249] on label "No" at bounding box center [346, 250] width 13 height 14
click at [345, 249] on input "No" at bounding box center [349, 247] width 9 height 9
radio input "true"
click at [340, 316] on label "No" at bounding box center [346, 317] width 13 height 14
click at [345, 316] on input "No" at bounding box center [349, 314] width 9 height 9
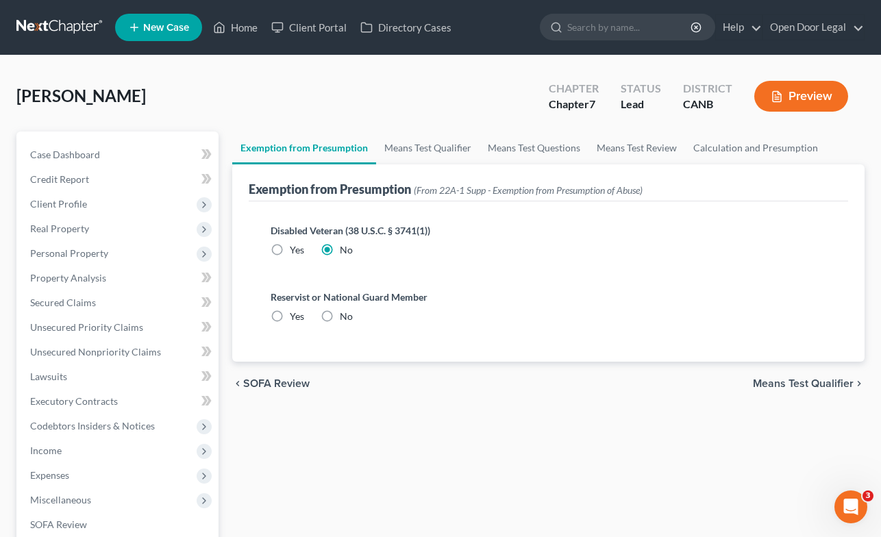
radio input "true"
click at [793, 380] on span "Means Test Qualifier" at bounding box center [803, 383] width 101 height 11
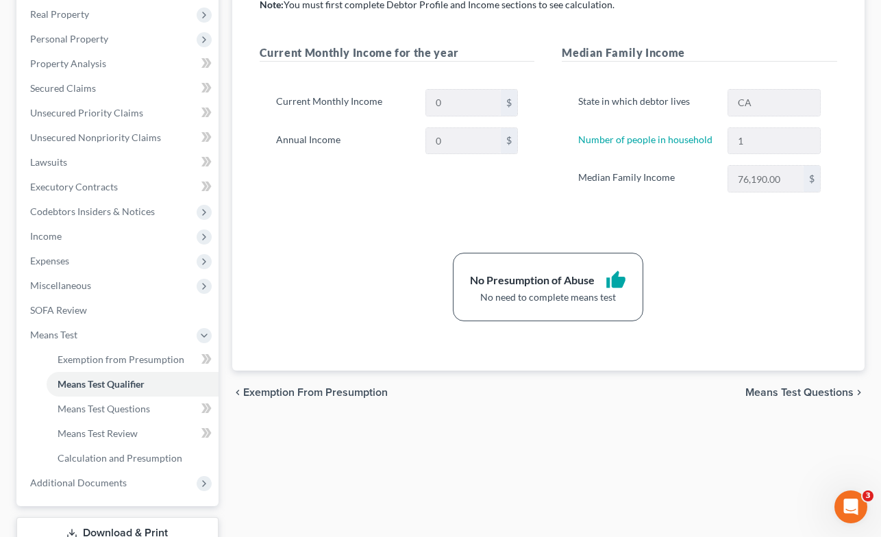
scroll to position [261, 0]
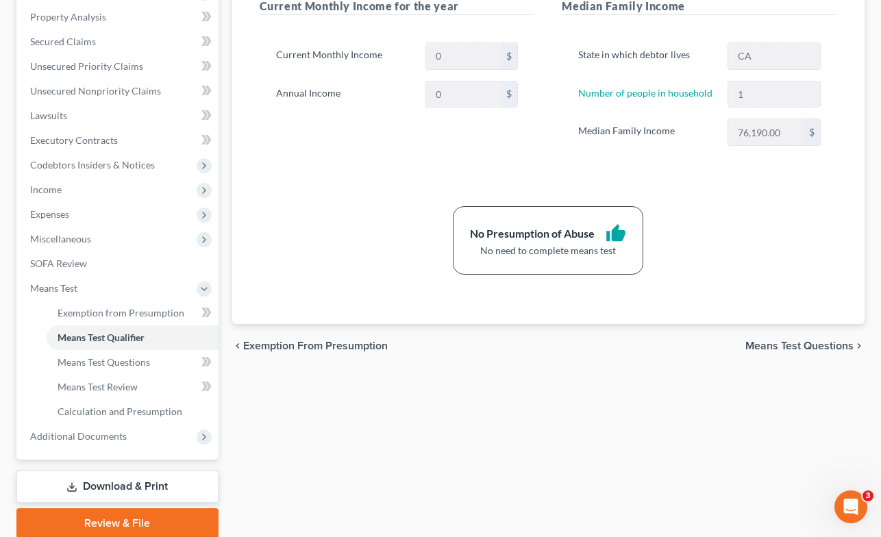
click at [800, 345] on span "Means Test Questions" at bounding box center [799, 346] width 108 height 11
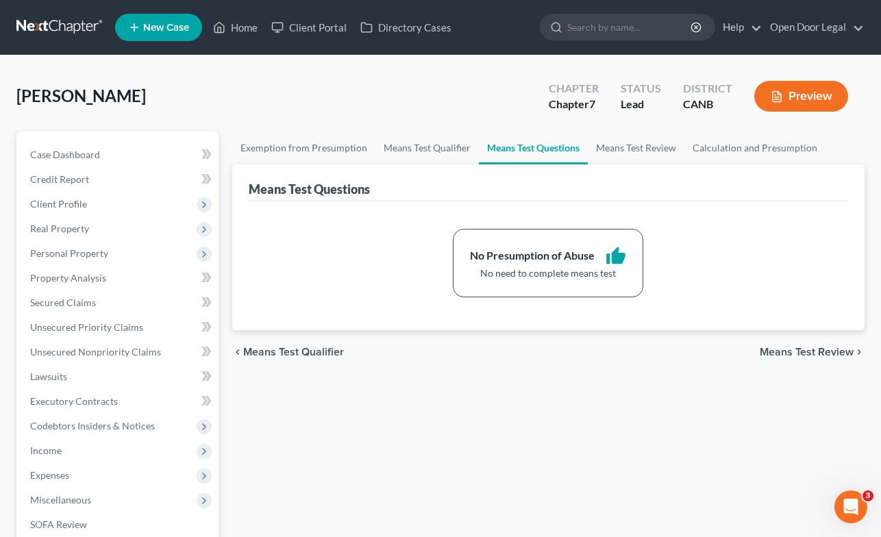
click at [799, 350] on span "Means Test Review" at bounding box center [807, 352] width 94 height 11
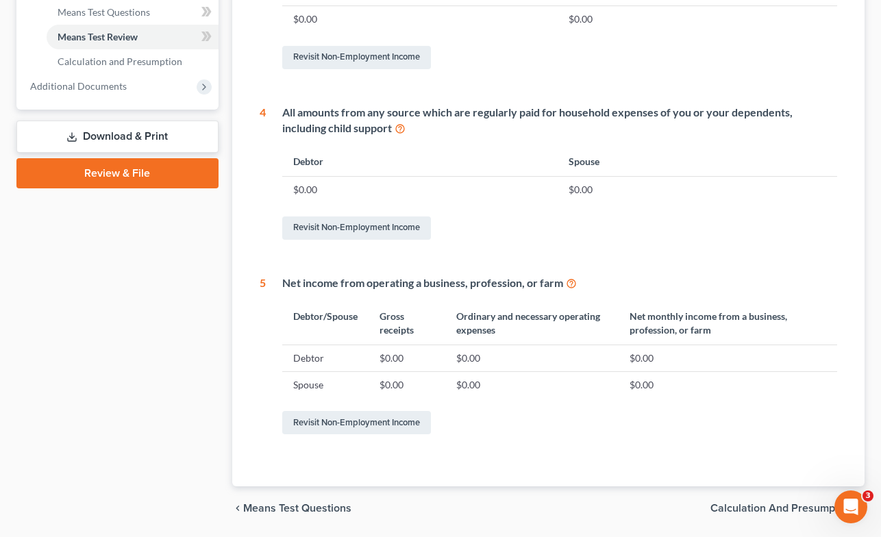
scroll to position [656, 0]
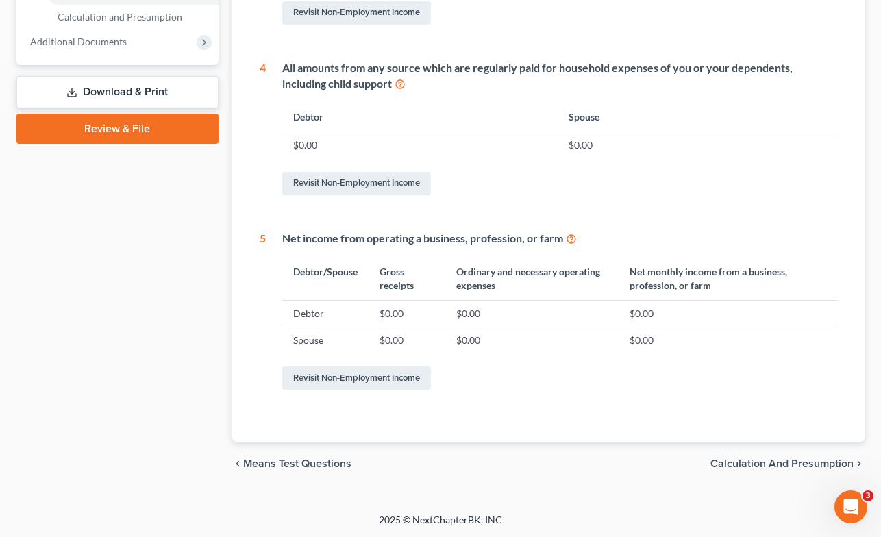
click at [776, 464] on span "Calculation and Presumption" at bounding box center [782, 463] width 143 height 11
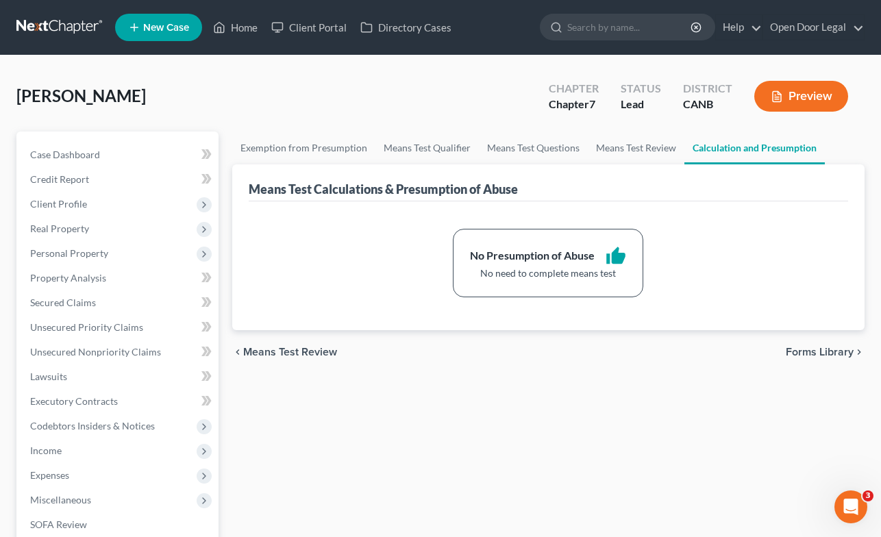
click at [818, 351] on span "Forms Library" at bounding box center [820, 352] width 68 height 11
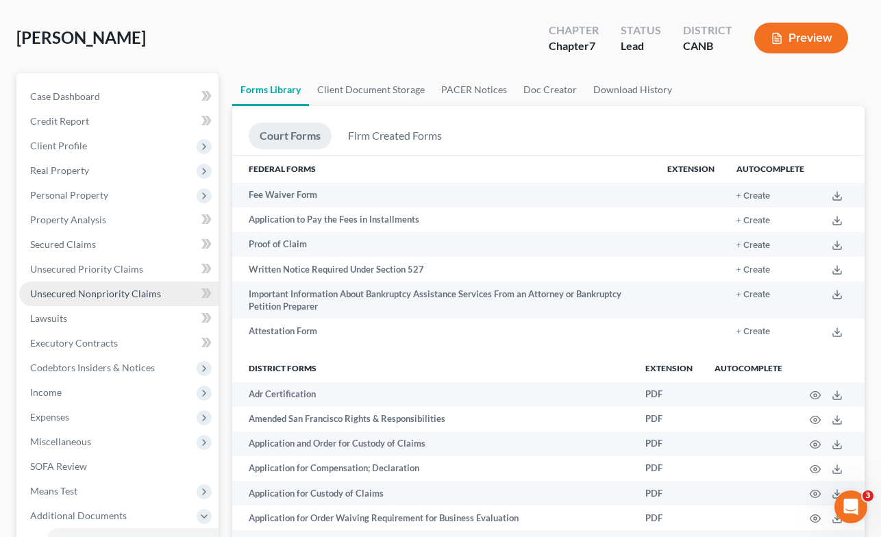
scroll to position [62, 0]
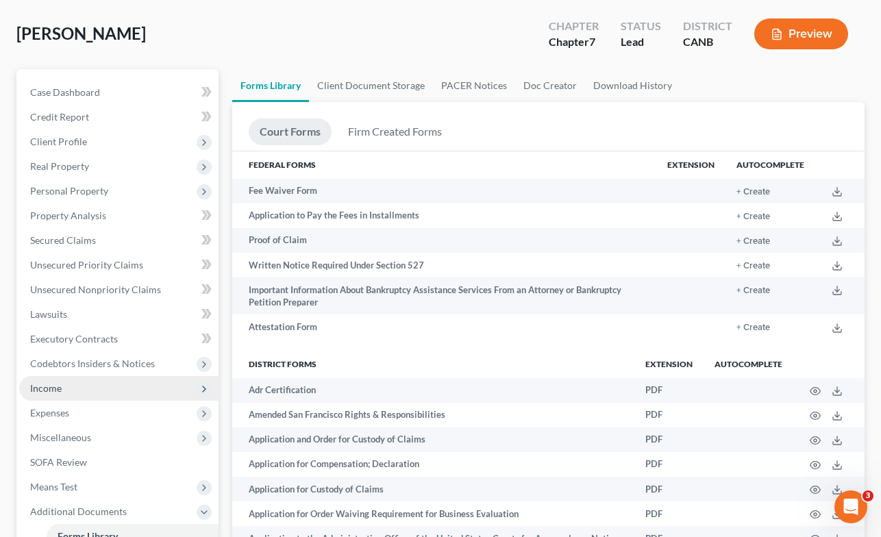
click at [87, 387] on span "Income" at bounding box center [118, 388] width 199 height 25
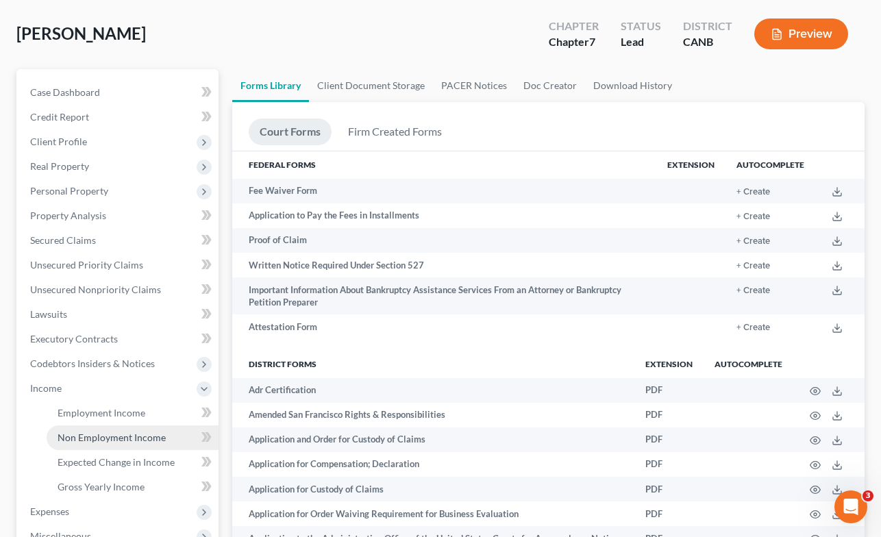
click at [91, 439] on span "Non Employment Income" at bounding box center [112, 438] width 108 height 12
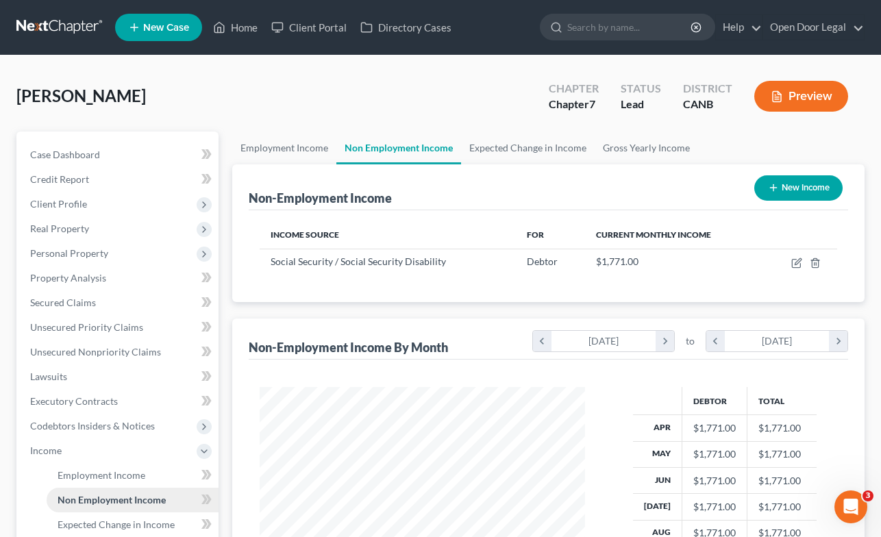
scroll to position [245, 353]
click at [785, 181] on button "New Income" at bounding box center [798, 187] width 88 height 25
select select "0"
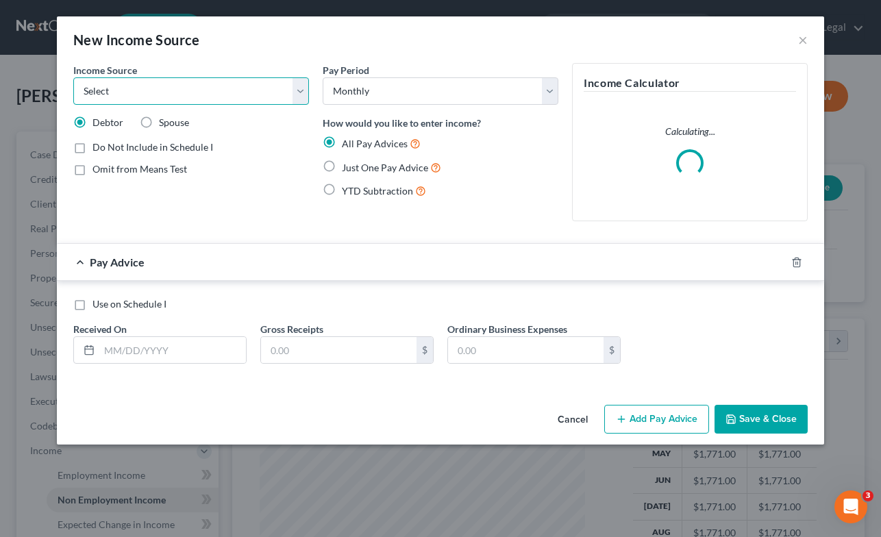
click at [274, 88] on select "Select Unemployment Disability (from employer) Pension Retirement Social Securi…" at bounding box center [191, 90] width 236 height 27
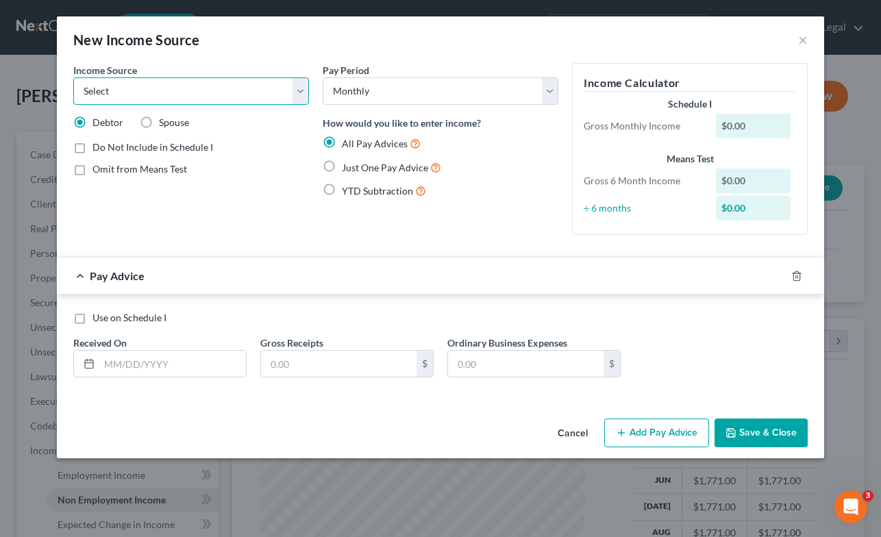
select select "5"
click at [73, 77] on select "Select Unemployment Disability (from employer) Pension Retirement Social Securi…" at bounding box center [191, 90] width 236 height 27
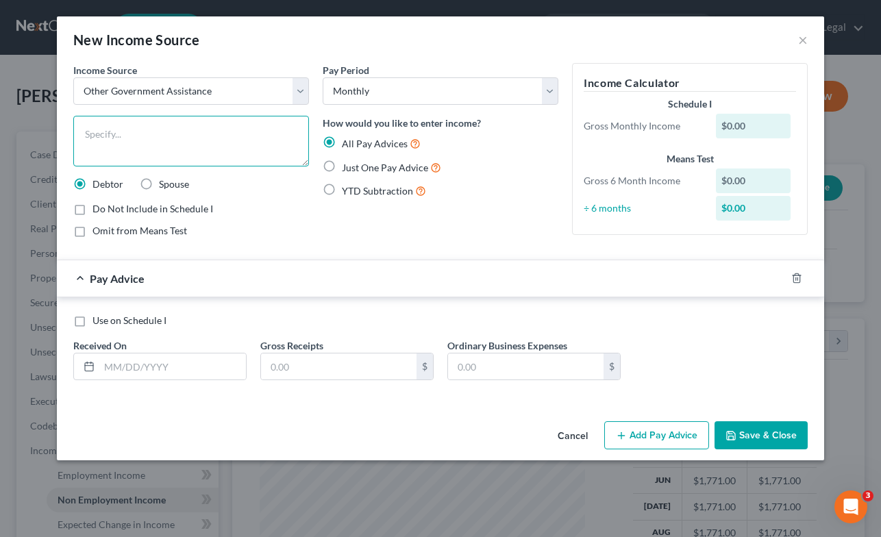
click at [249, 134] on textarea at bounding box center [191, 141] width 236 height 51
type textarea "CalFresh"
click at [342, 166] on label "Just One Pay Advice" at bounding box center [391, 168] width 99 height 16
click at [347, 166] on input "Just One Pay Advice" at bounding box center [351, 164] width 9 height 9
radio input "true"
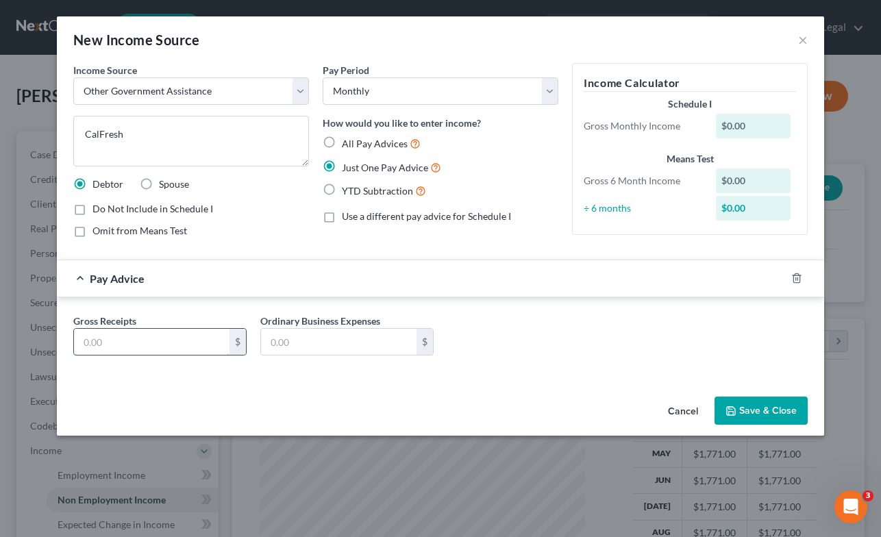
click at [201, 343] on input "text" at bounding box center [152, 342] width 156 height 26
type input "292.00"
click at [767, 414] on button "Save & Close" at bounding box center [761, 411] width 93 height 29
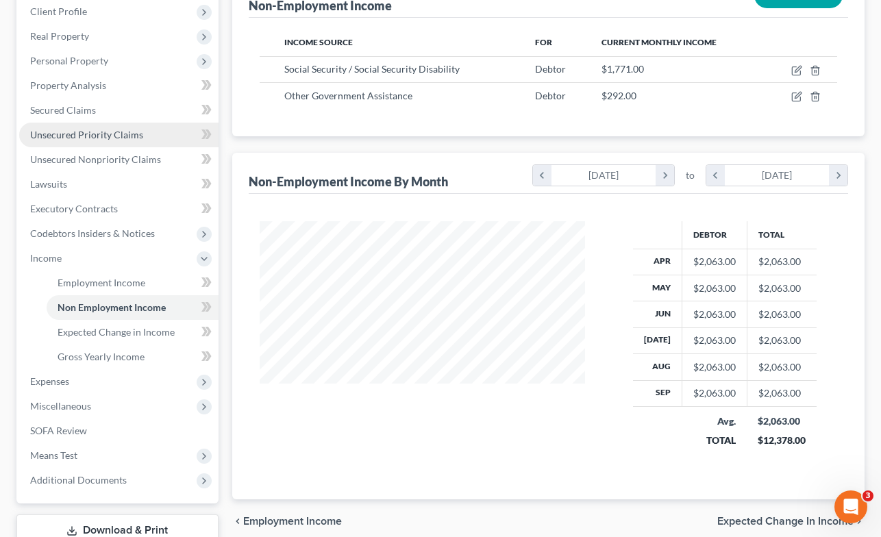
scroll to position [197, 0]
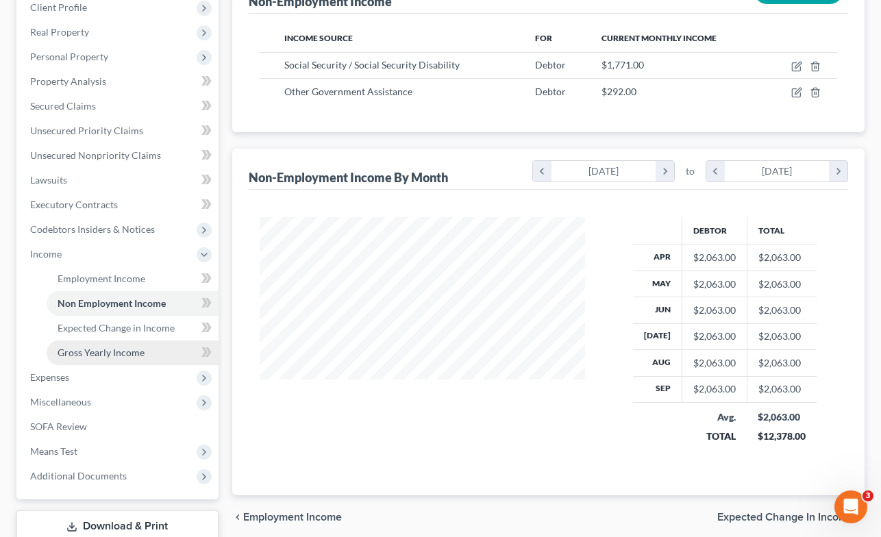
click at [132, 351] on span "Gross Yearly Income" at bounding box center [101, 353] width 87 height 12
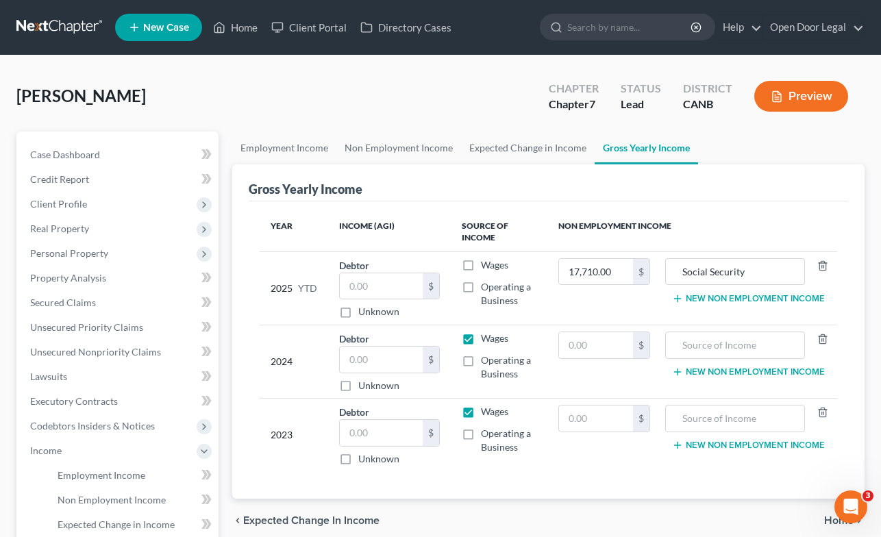
click at [778, 301] on button "New Non Employment Income" at bounding box center [748, 298] width 153 height 11
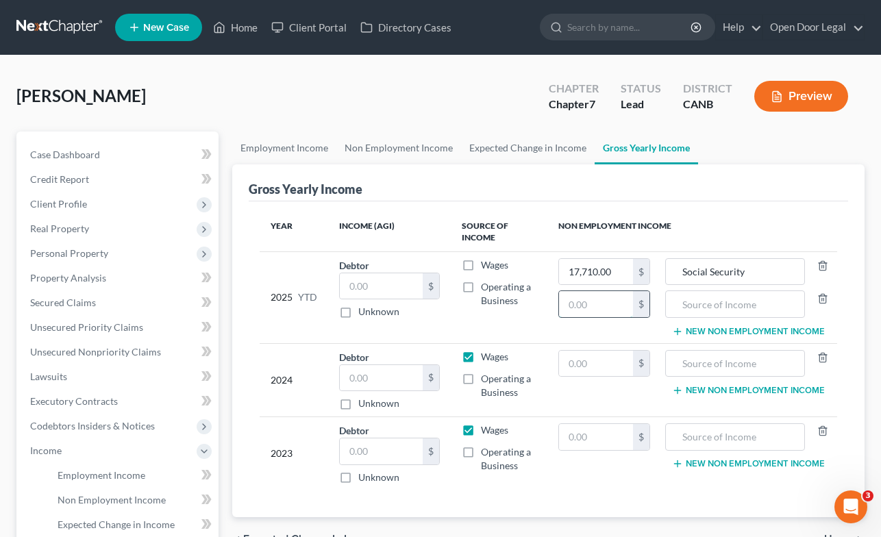
click at [586, 309] on input "text" at bounding box center [596, 304] width 74 height 26
type input "2,920.00"
click at [711, 310] on input "text" at bounding box center [735, 304] width 125 height 26
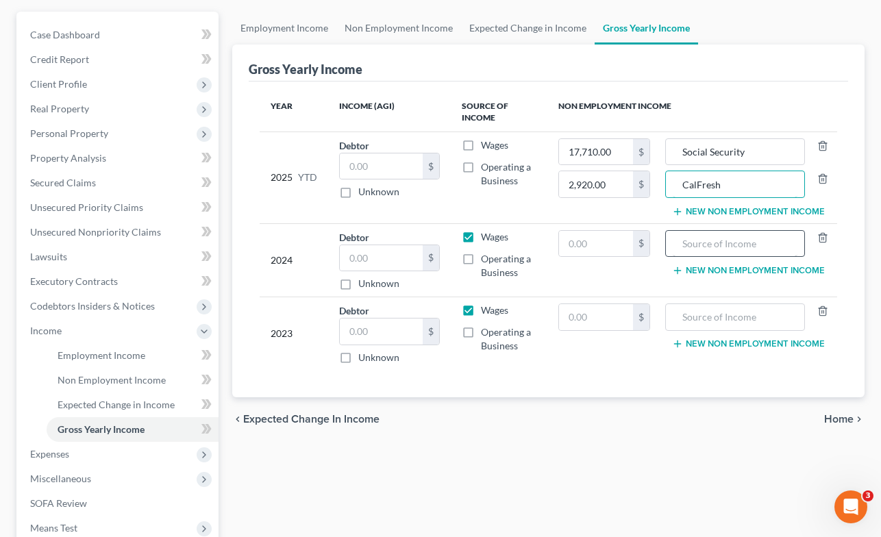
scroll to position [160, 0]
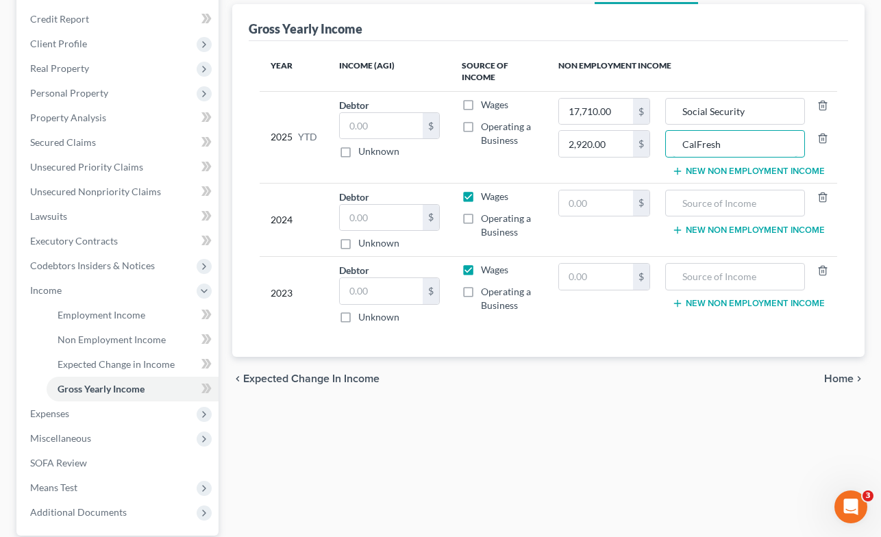
type input "CalFresh"
click at [836, 376] on span "Home" at bounding box center [838, 378] width 29 height 11
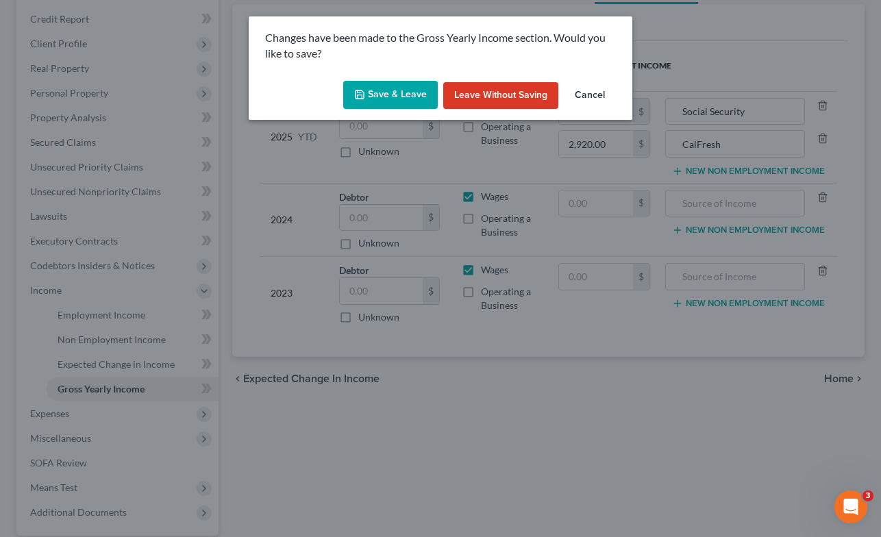
click at [395, 94] on button "Save & Leave" at bounding box center [390, 95] width 95 height 29
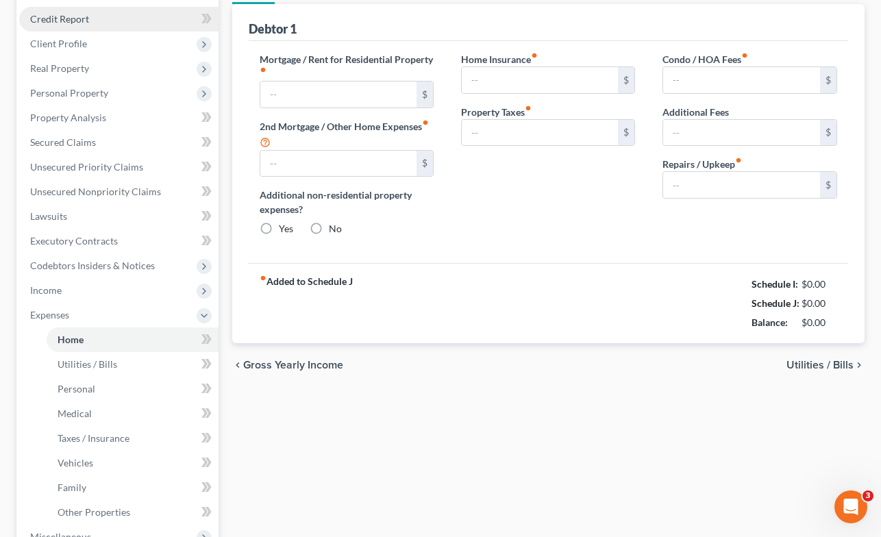
scroll to position [59, 0]
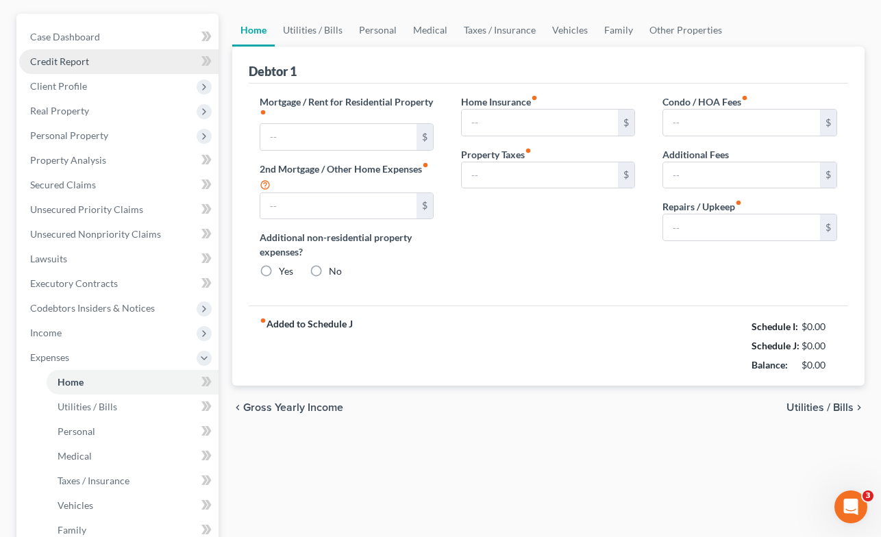
type input "1,528.00"
type input "0.00"
radio input "true"
type input "0.00"
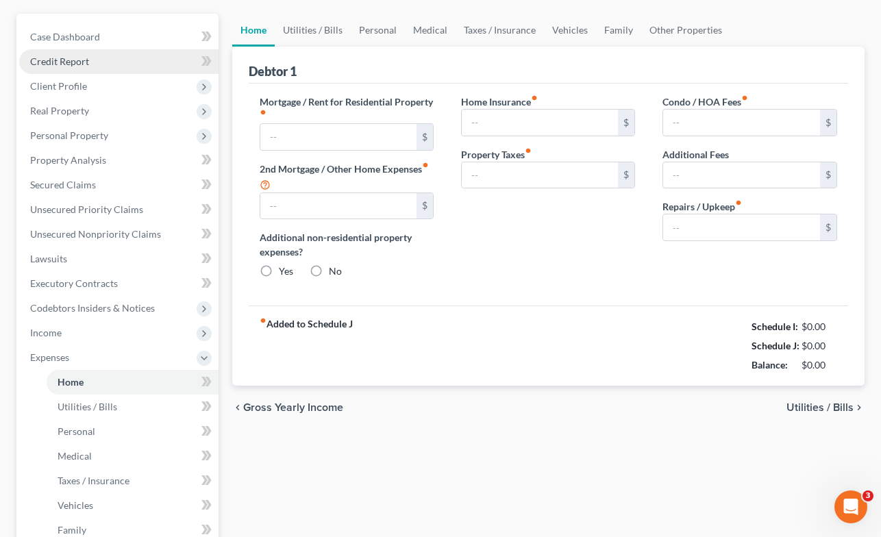
type input "0.00"
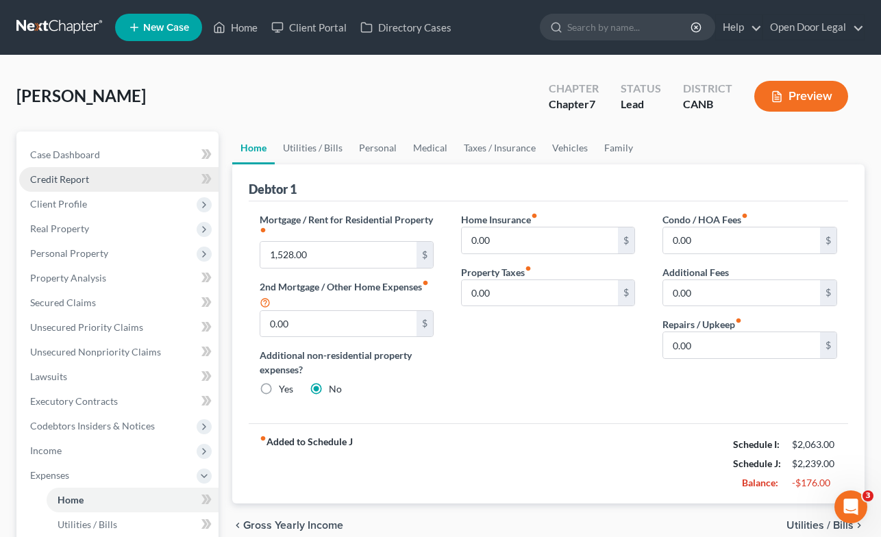
scroll to position [0, 0]
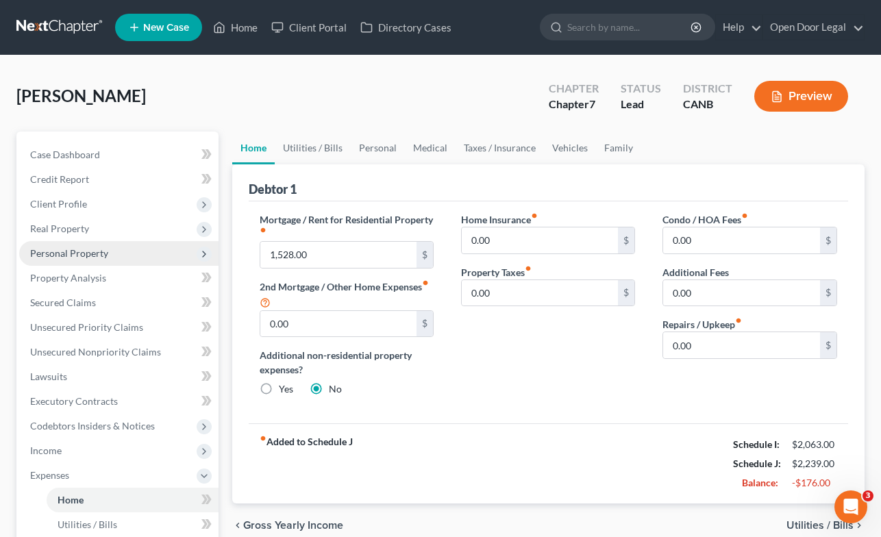
click at [92, 258] on span "Personal Property" at bounding box center [69, 253] width 78 height 12
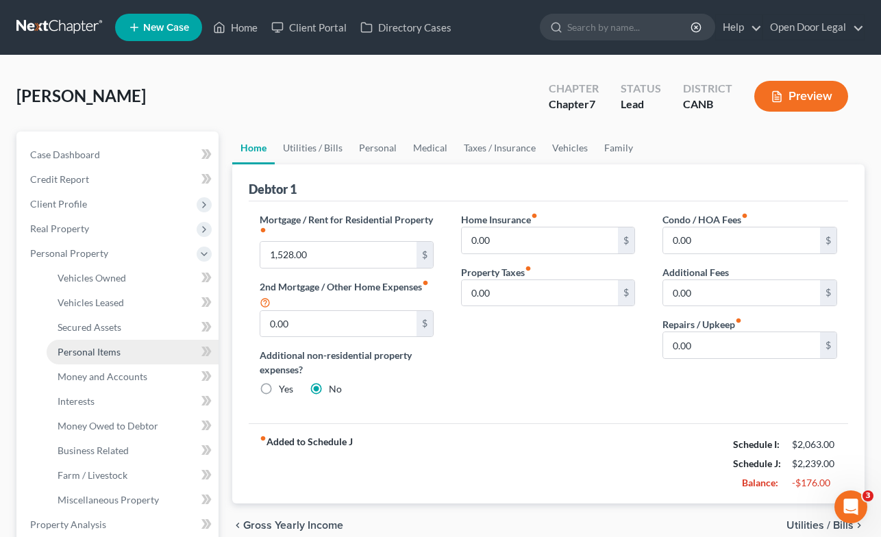
click at [108, 350] on span "Personal Items" at bounding box center [89, 352] width 63 height 12
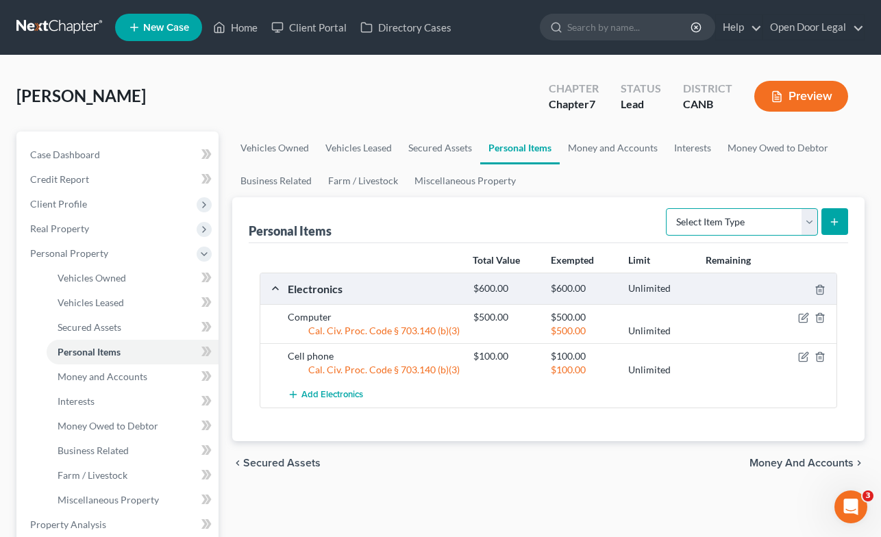
click at [808, 220] on select "Select Item Type Clothing Collectibles Of Value Electronics Firearms Household …" at bounding box center [742, 221] width 152 height 27
select select "other"
click at [667, 208] on select "Select Item Type Clothing Collectibles Of Value Electronics Firearms Household …" at bounding box center [742, 221] width 152 height 27
click at [830, 219] on icon "submit" at bounding box center [834, 222] width 11 height 11
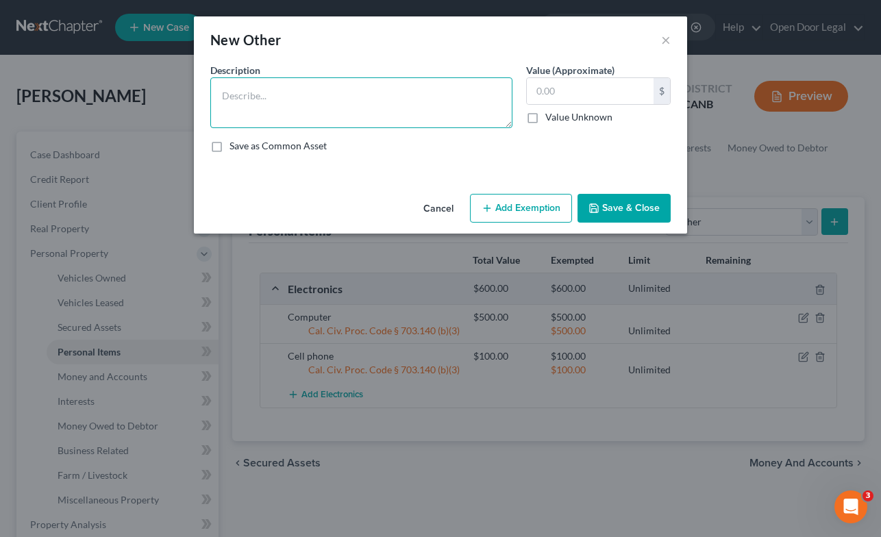
click at [419, 105] on textarea at bounding box center [361, 102] width 302 height 51
type textarea "Clothing"
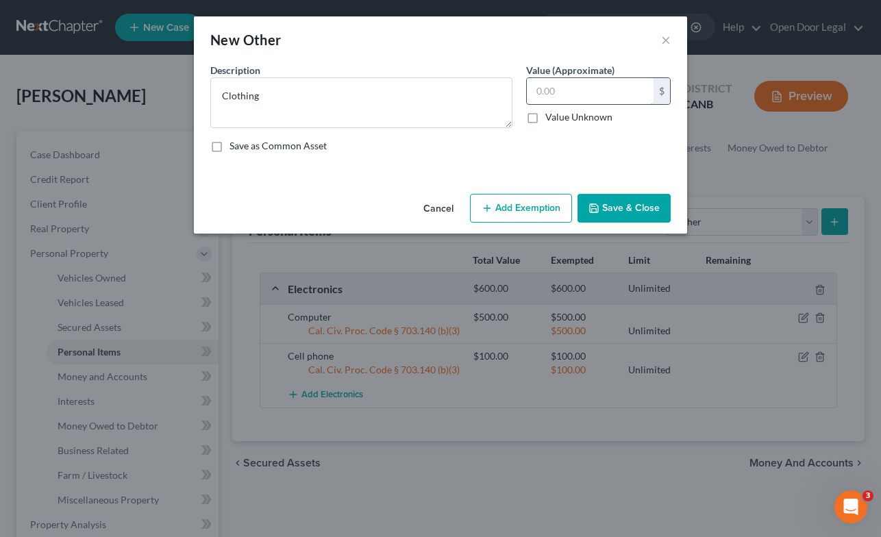
click at [603, 86] on input "text" at bounding box center [590, 91] width 127 height 26
type input "300.00"
click at [526, 208] on button "Add Exemption" at bounding box center [521, 208] width 102 height 29
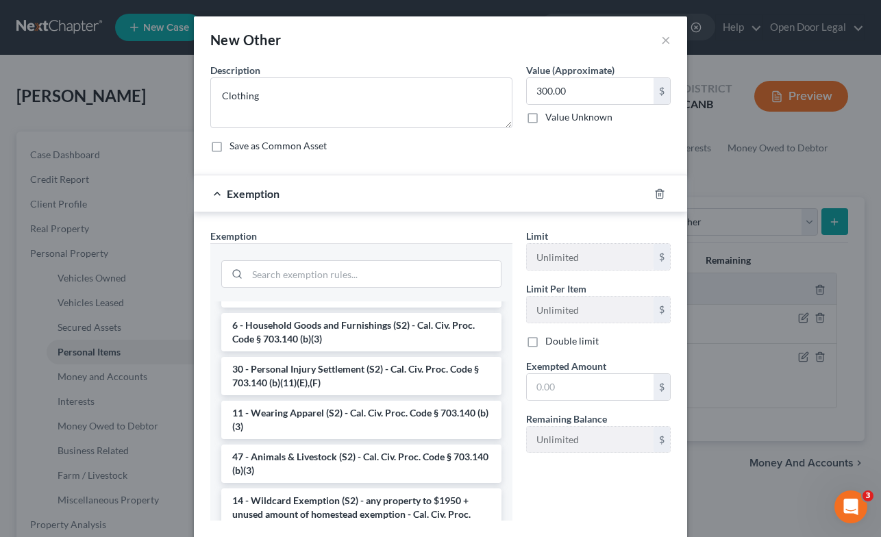
scroll to position [652, 0]
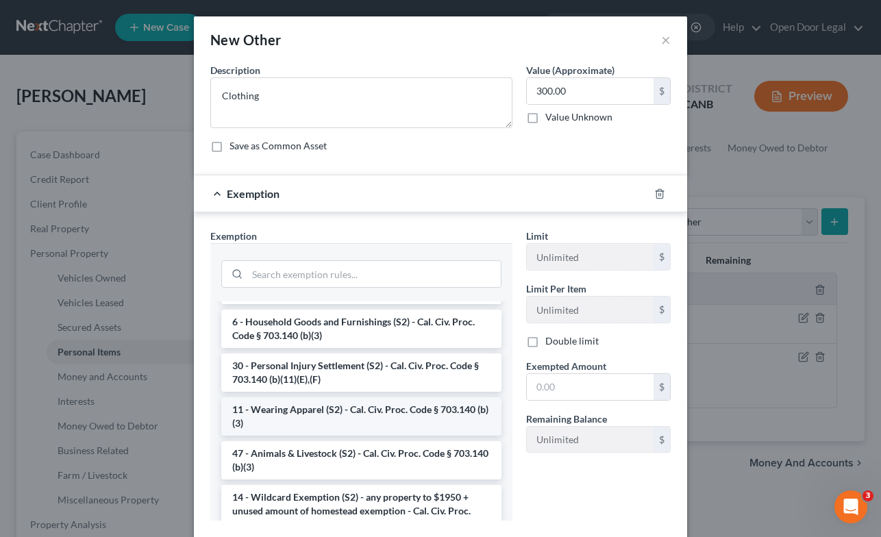
click at [393, 414] on li "11 - Wearing Apparel (S2) - Cal. Civ. Proc. Code § 703.140 (b)(3)" at bounding box center [361, 416] width 280 height 38
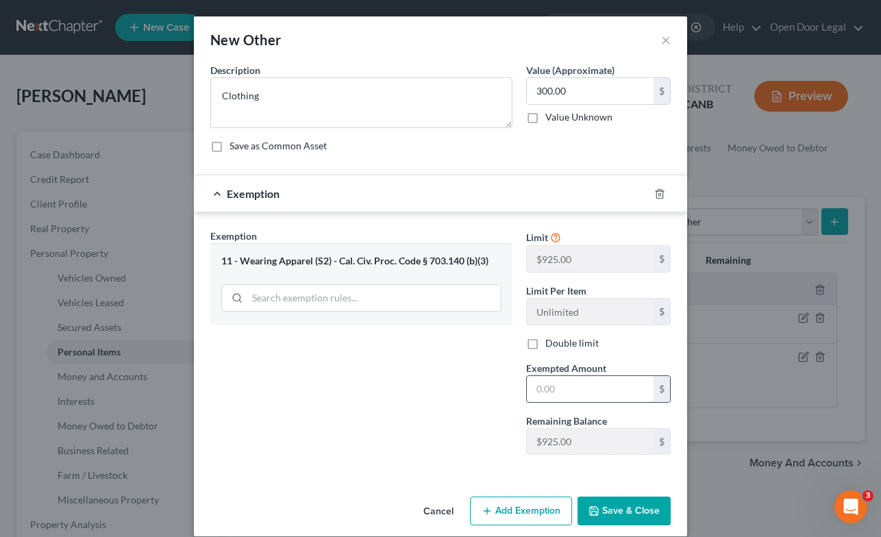
click at [595, 388] on input "text" at bounding box center [590, 389] width 127 height 26
type input "300.00"
click at [462, 423] on div "Exemption Set must be selected for CA. Exemption * 11 - Wearing Apparel (S2) - …" at bounding box center [361, 347] width 316 height 237
click at [626, 512] on button "Save & Close" at bounding box center [624, 511] width 93 height 29
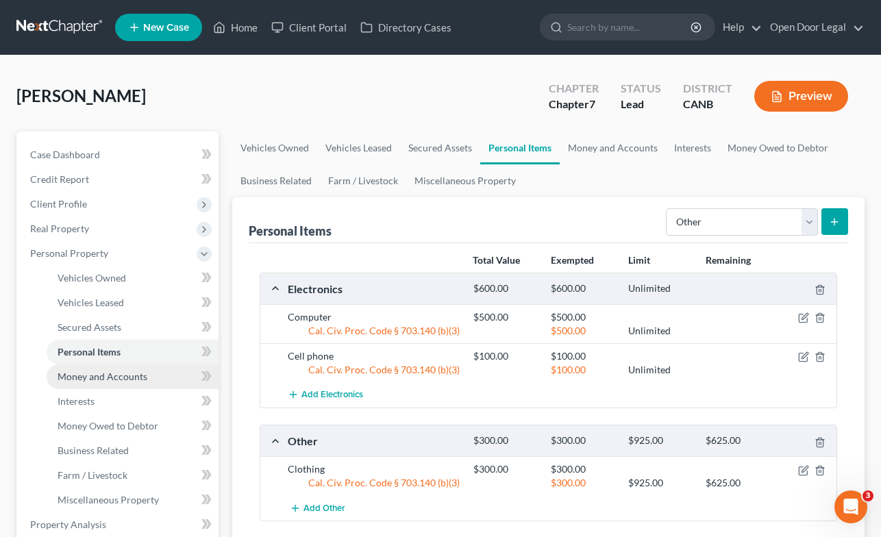
click at [134, 376] on span "Money and Accounts" at bounding box center [103, 377] width 90 height 12
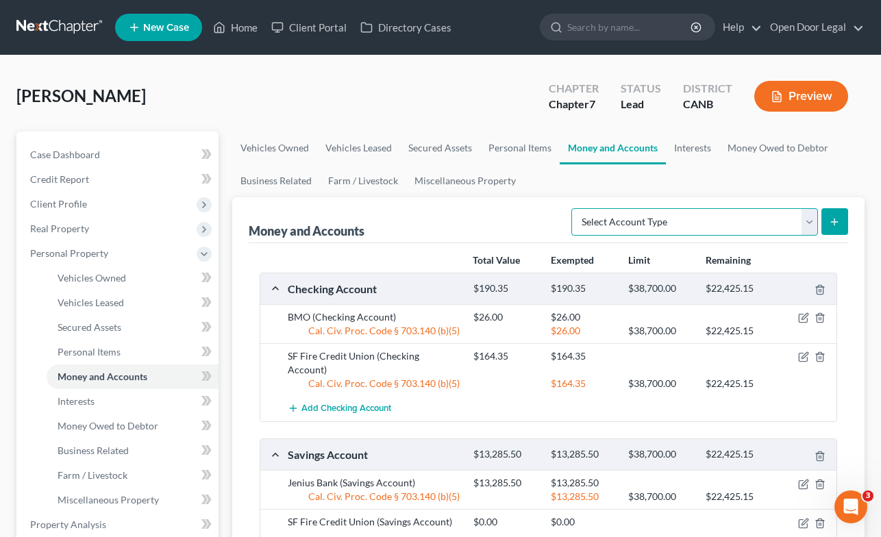
click at [811, 218] on select "Select Account Type Brokerage Cash on Hand Certificates of Deposit Checking Acc…" at bounding box center [694, 221] width 247 height 27
select select "cash_on_hand"
click at [574, 208] on select "Select Account Type Brokerage Cash on Hand Certificates of Deposit Checking Acc…" at bounding box center [694, 221] width 247 height 27
click at [835, 222] on line "submit" at bounding box center [835, 222] width 6 height 0
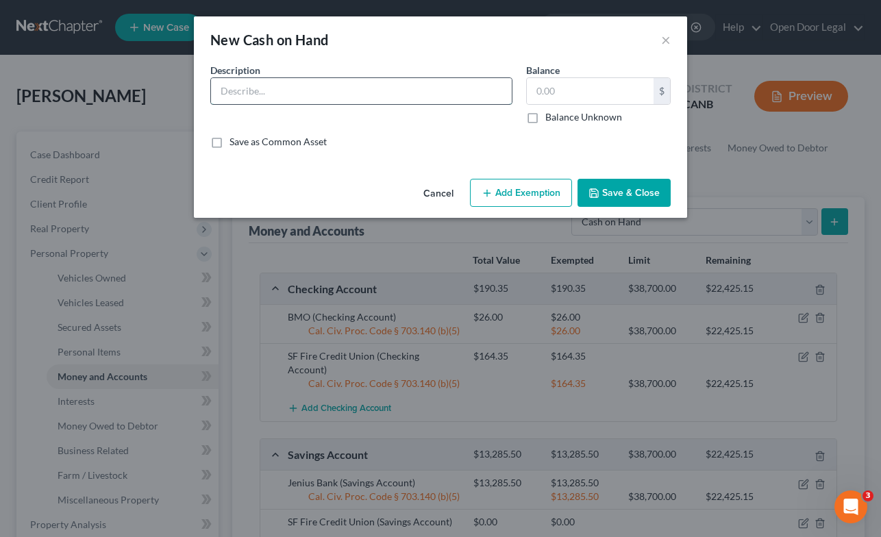
click at [336, 97] on input "text" at bounding box center [361, 91] width 301 height 26
type input "Cash on hand"
click at [580, 90] on input "text" at bounding box center [590, 91] width 127 height 26
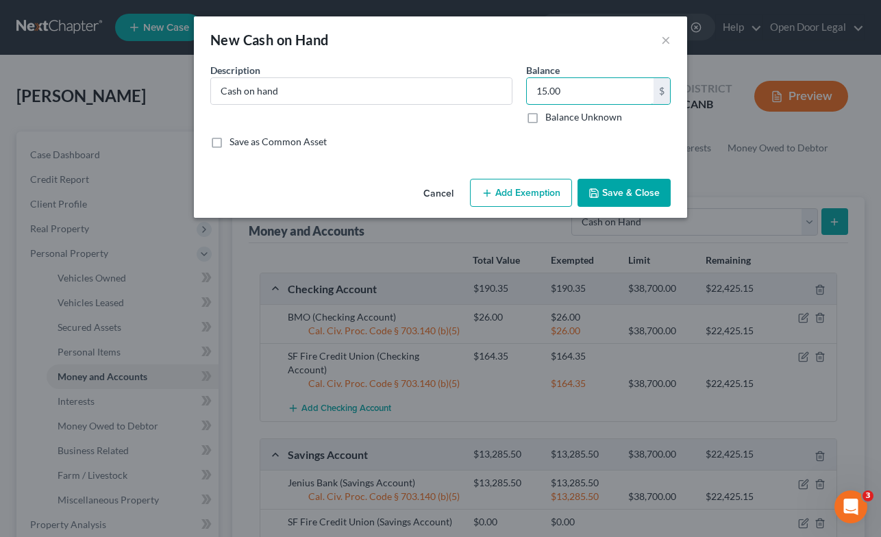
type input "15.00"
click at [549, 192] on button "Add Exemption" at bounding box center [521, 193] width 102 height 29
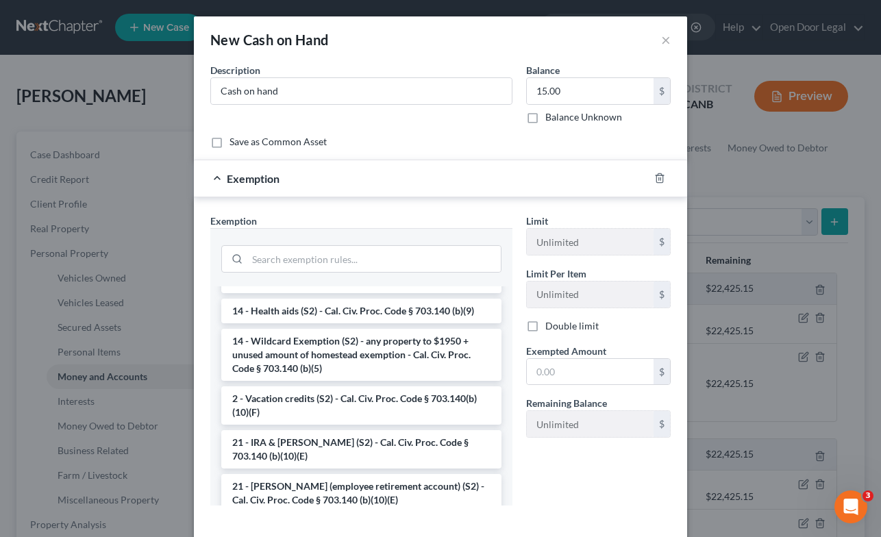
scroll to position [272, 0]
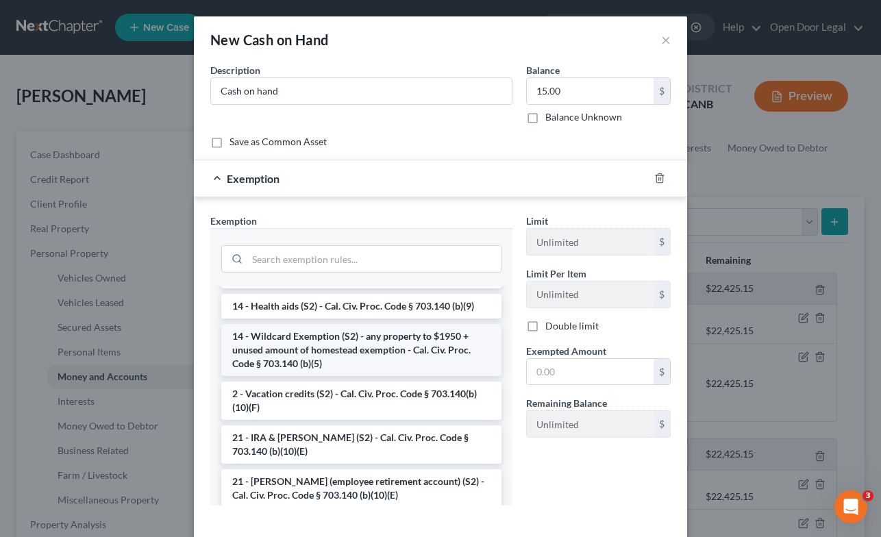
click at [419, 352] on li "14 - Wildcard Exemption (S2) - any property to $1950 + unused amount of homeste…" at bounding box center [361, 350] width 280 height 52
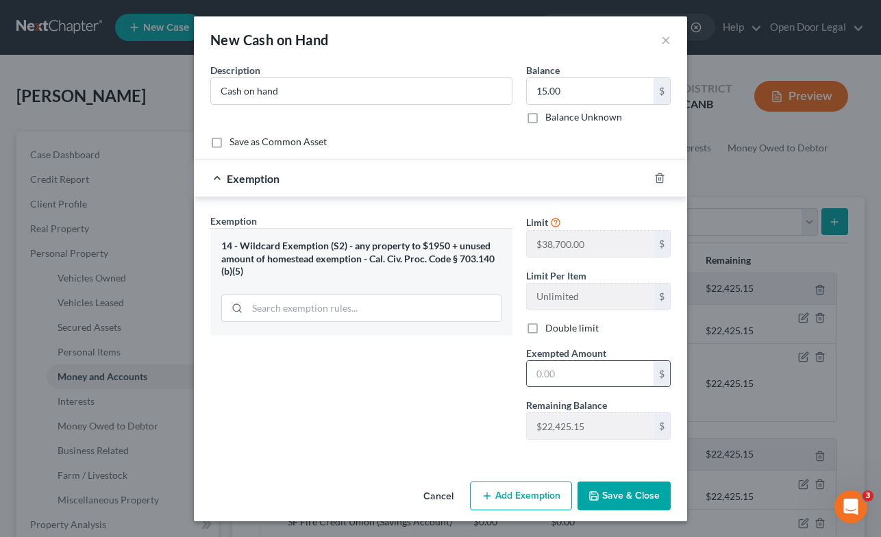
click at [595, 376] on input "text" at bounding box center [590, 374] width 127 height 26
type input "15.00"
click at [641, 499] on button "Save & Close" at bounding box center [624, 496] width 93 height 29
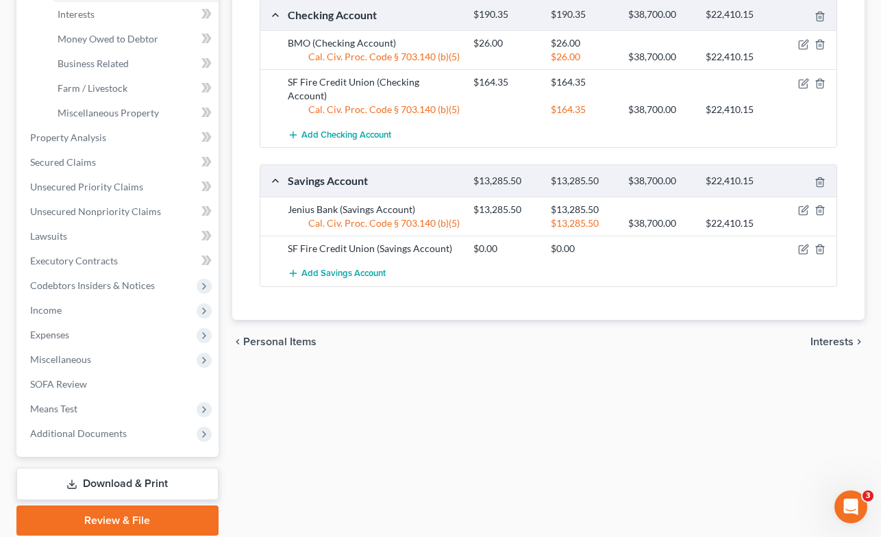
scroll to position [436, 0]
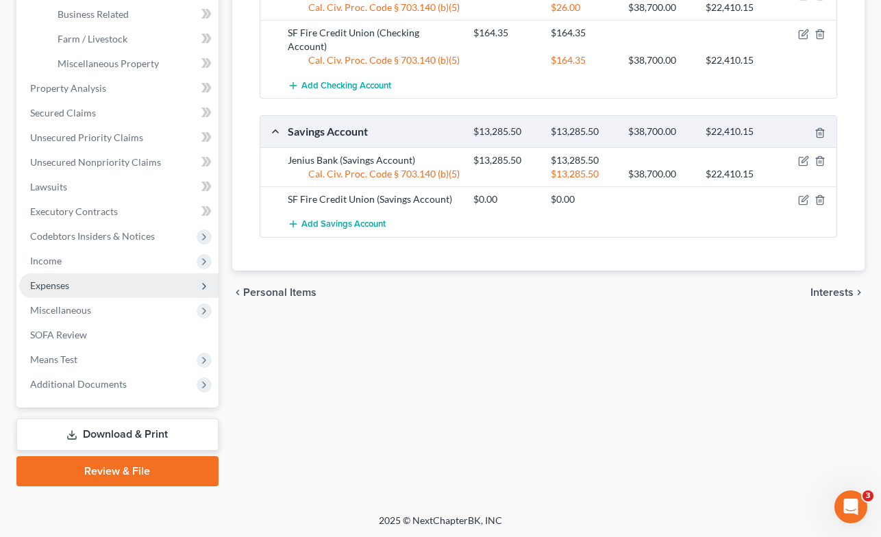
click at [60, 285] on span "Expenses" at bounding box center [49, 286] width 39 height 12
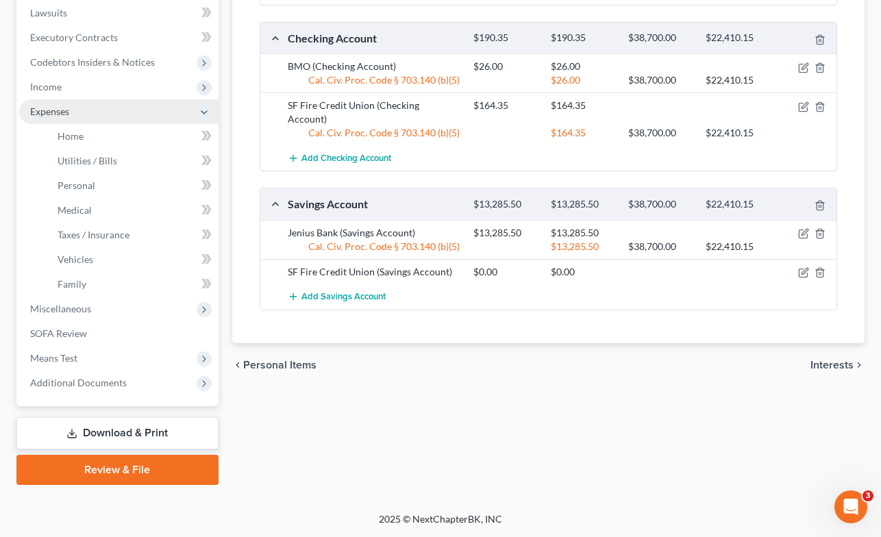
scroll to position [362, 0]
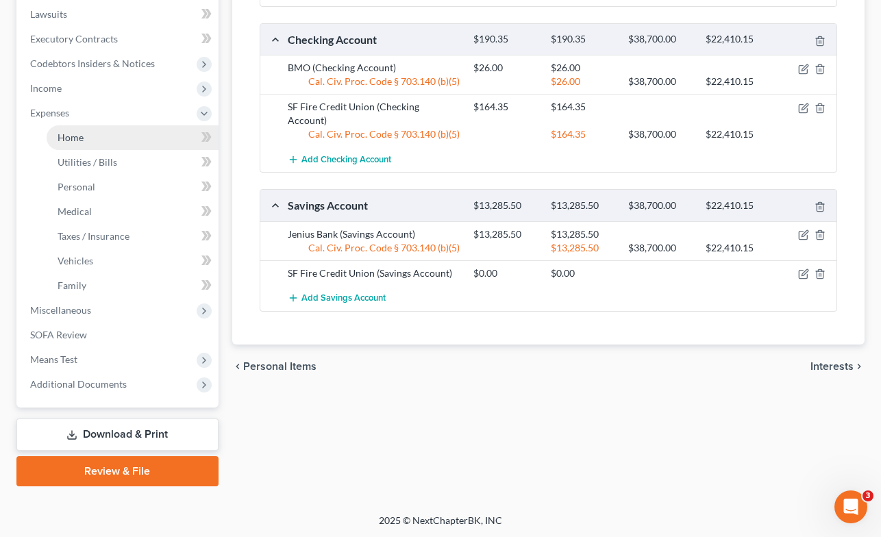
click at [69, 142] on span "Home" at bounding box center [71, 138] width 26 height 12
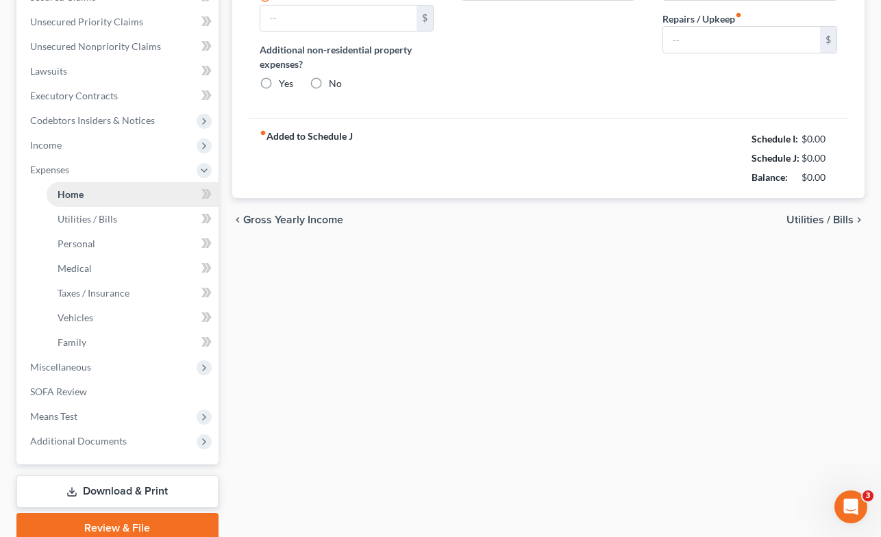
type input "1,528.00"
type input "0.00"
radio input "true"
type input "0.00"
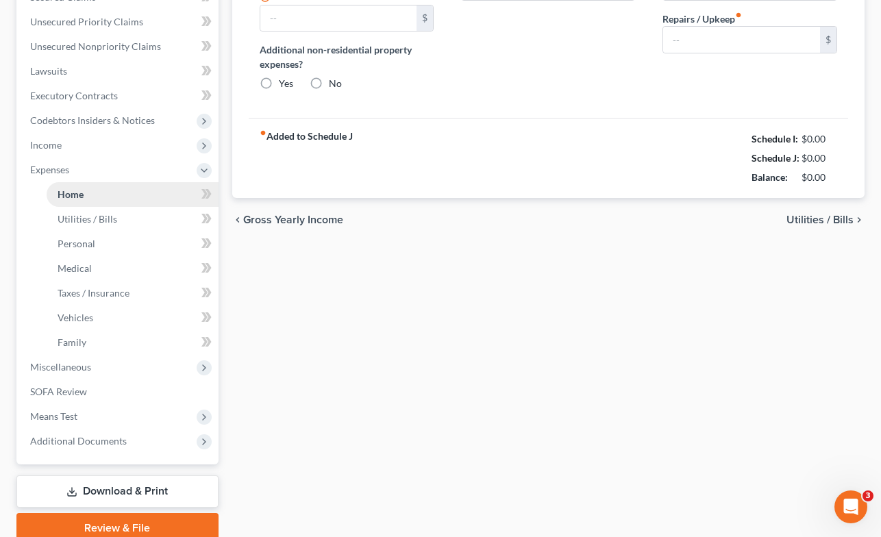
type input "0.00"
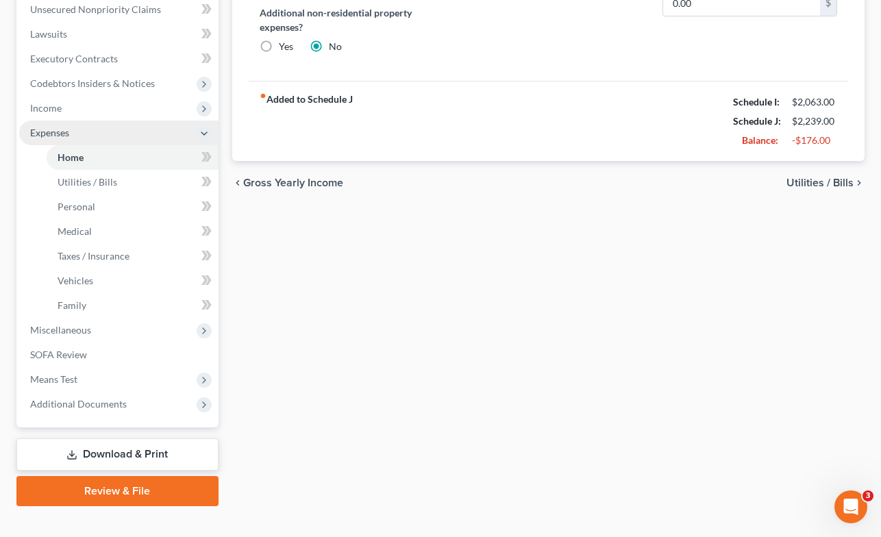
scroll to position [362, 0]
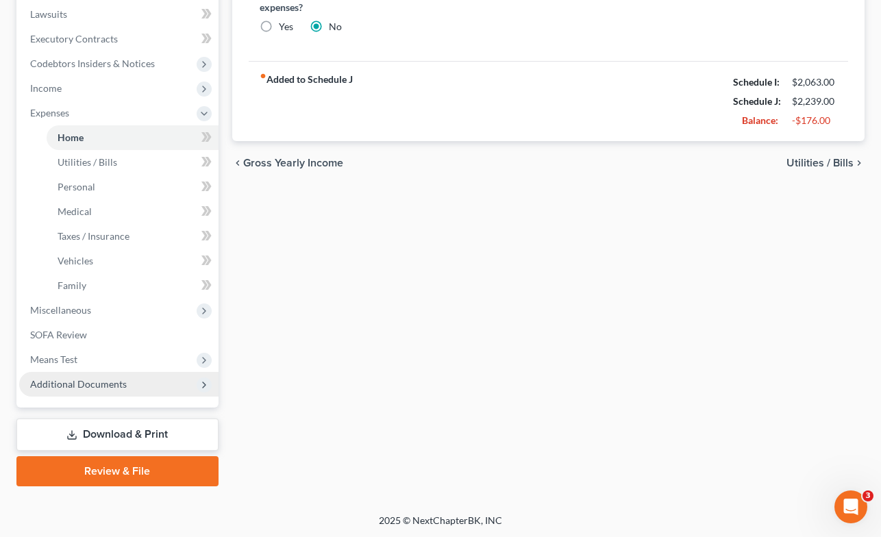
click at [91, 382] on span "Additional Documents" at bounding box center [78, 384] width 97 height 12
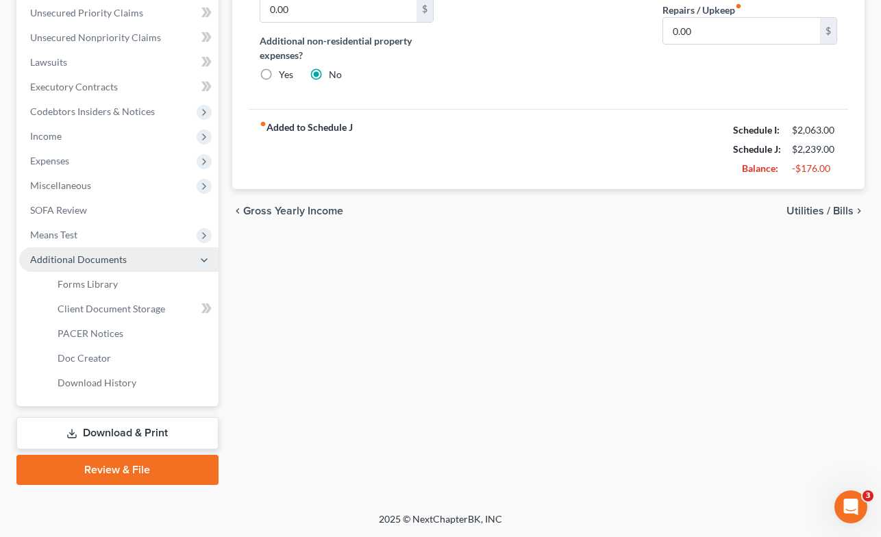
scroll to position [313, 0]
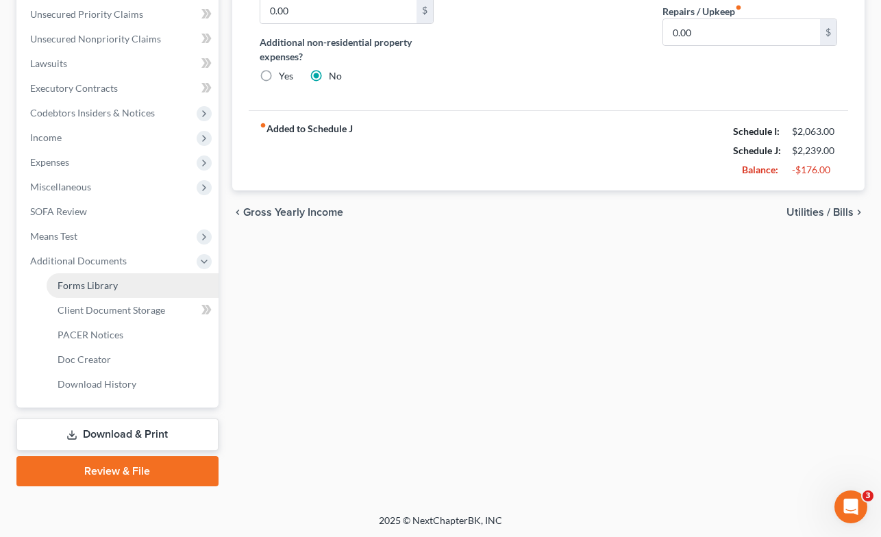
click at [99, 287] on span "Forms Library" at bounding box center [88, 286] width 60 height 12
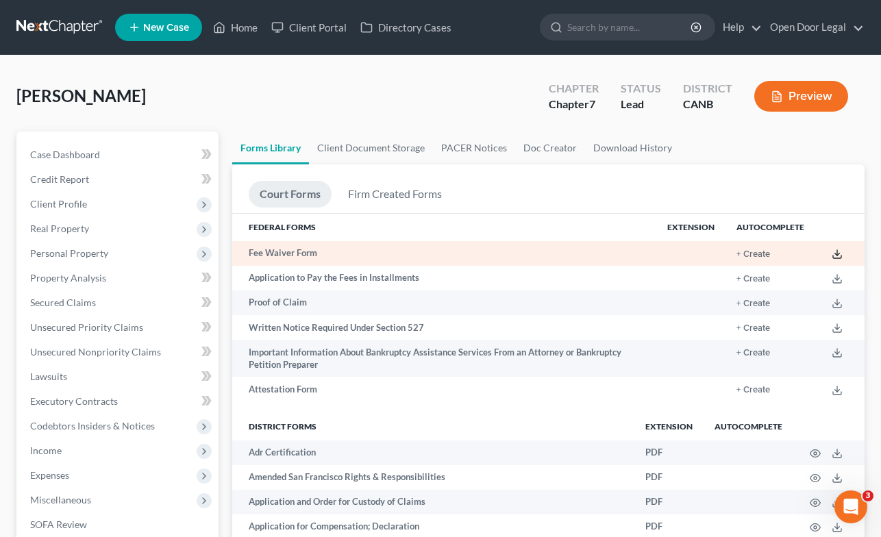
click at [841, 254] on icon at bounding box center [837, 254] width 11 height 11
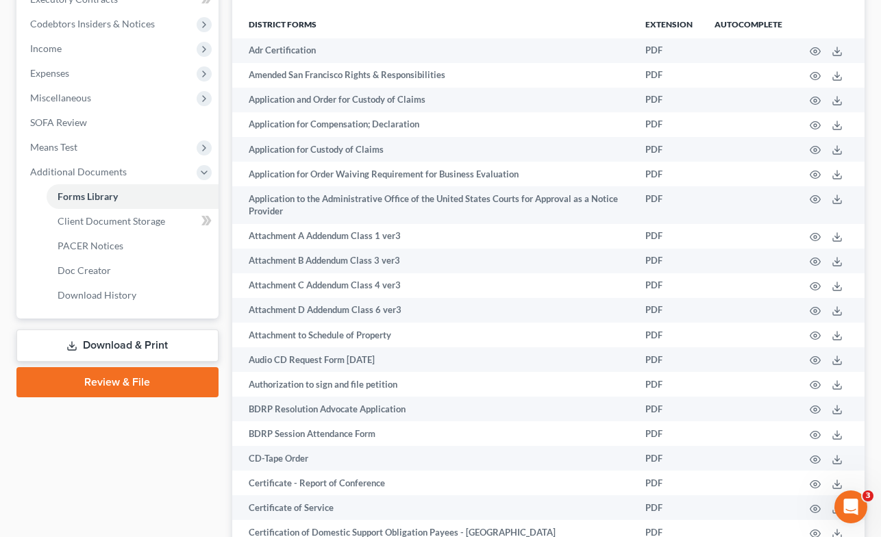
scroll to position [382, 0]
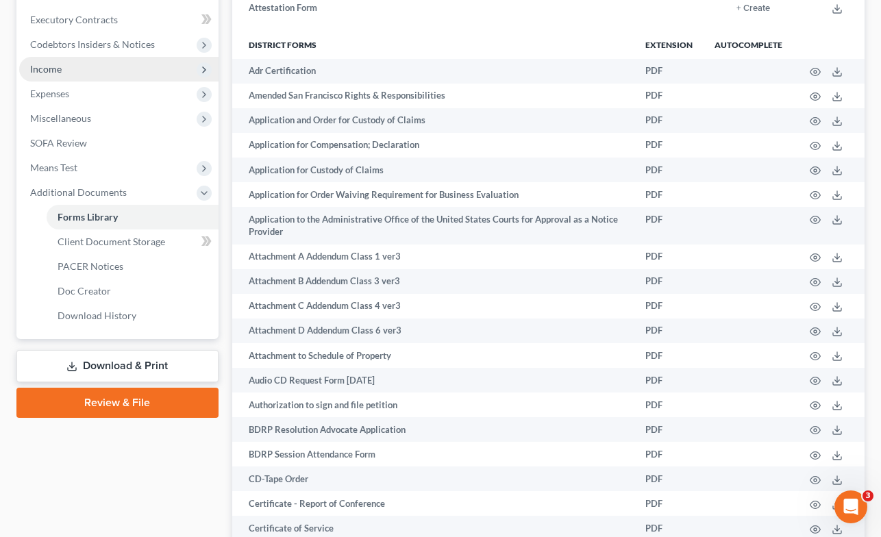
click at [160, 68] on span "Income" at bounding box center [118, 69] width 199 height 25
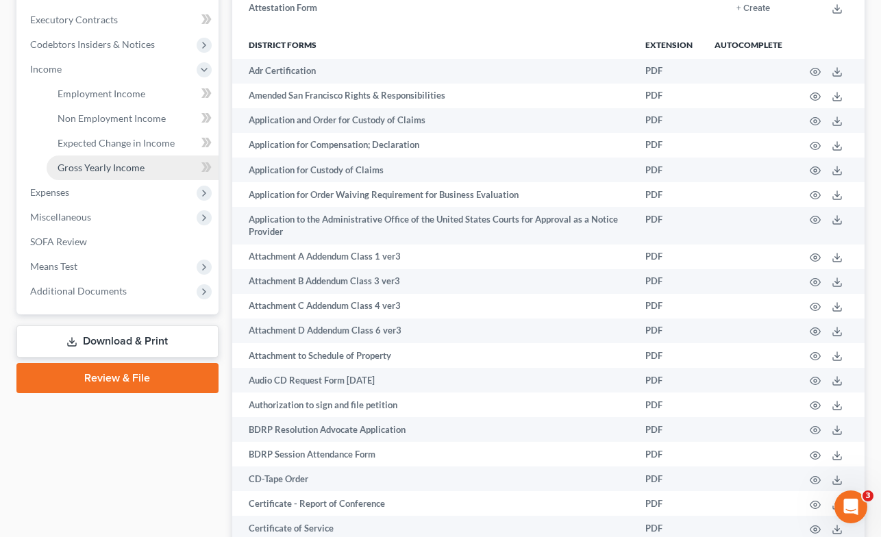
click at [138, 166] on span "Gross Yearly Income" at bounding box center [101, 168] width 87 height 12
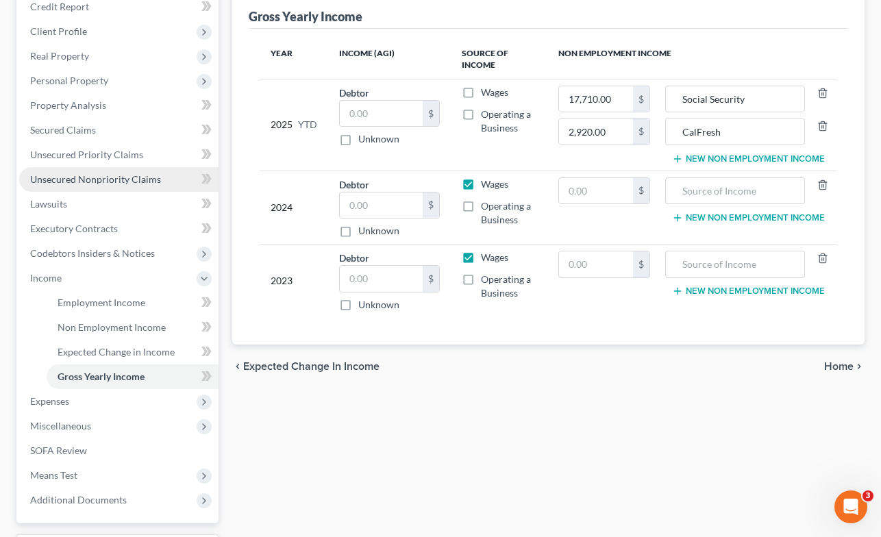
scroll to position [194, 0]
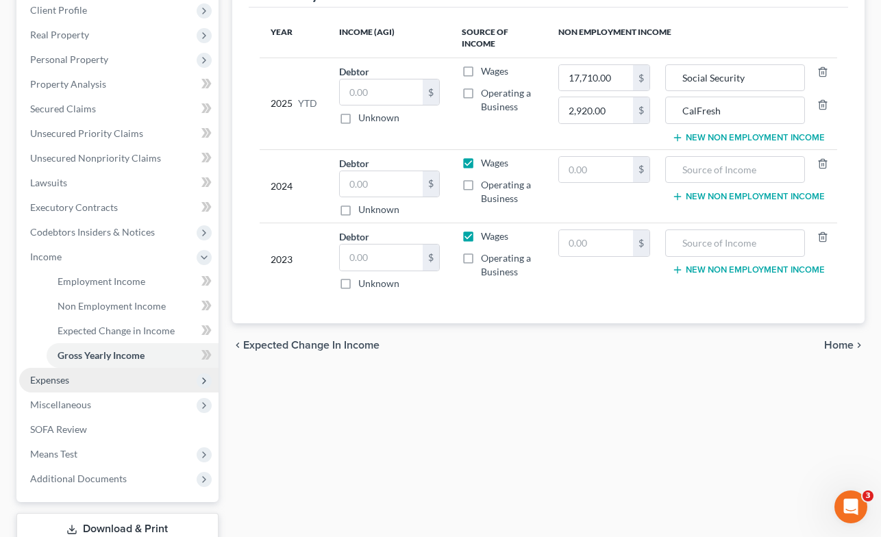
click at [47, 381] on span "Expenses" at bounding box center [49, 380] width 39 height 12
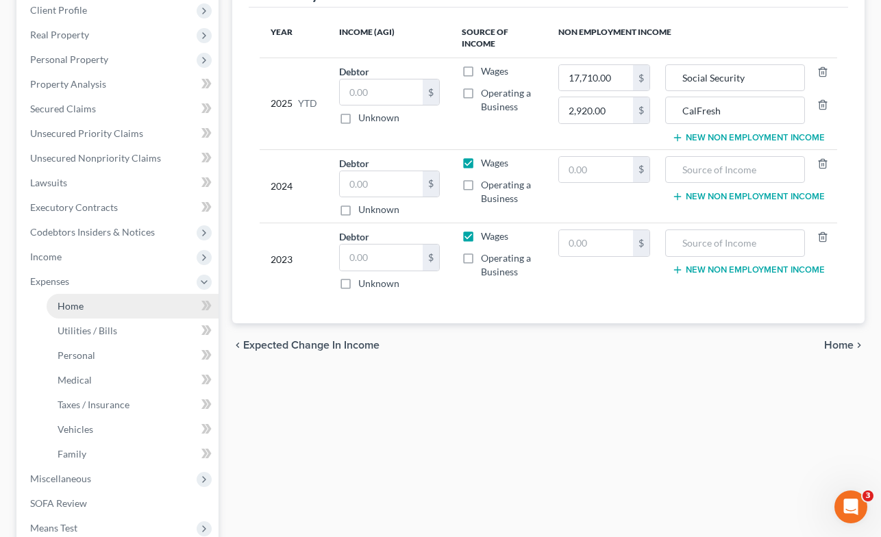
click at [92, 306] on link "Home" at bounding box center [133, 306] width 172 height 25
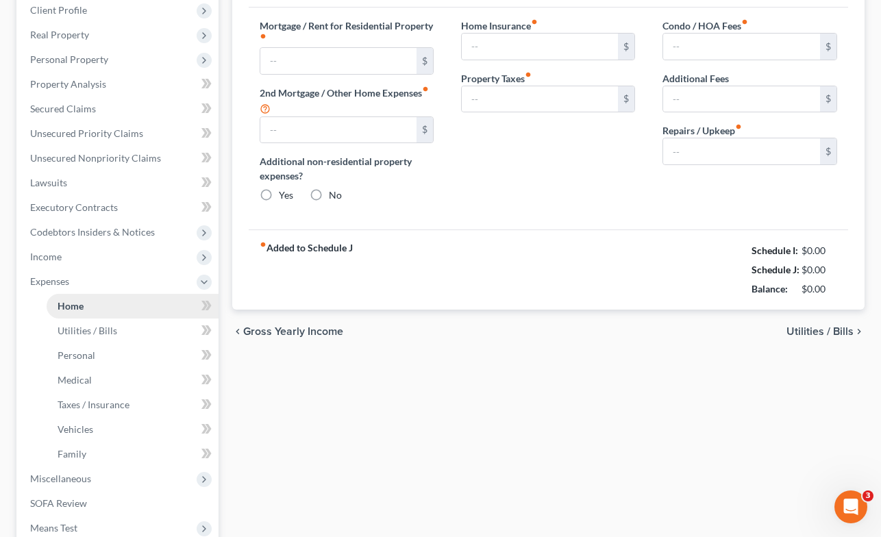
scroll to position [21, 0]
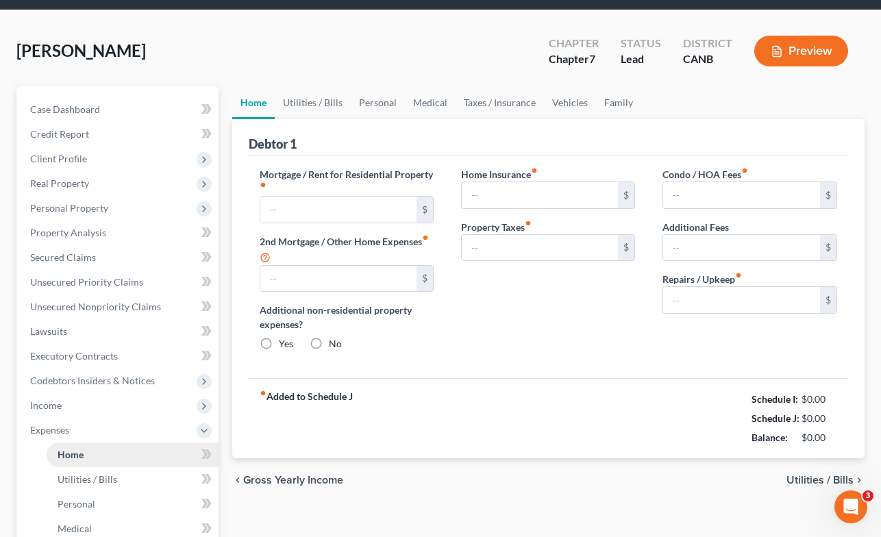
type input "1,528.00"
type input "0.00"
radio input "true"
type input "0.00"
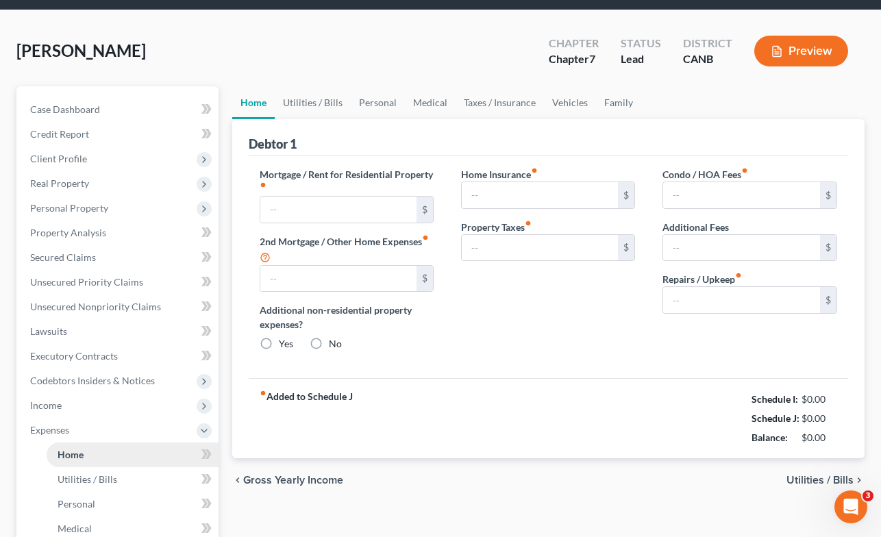
type input "0.00"
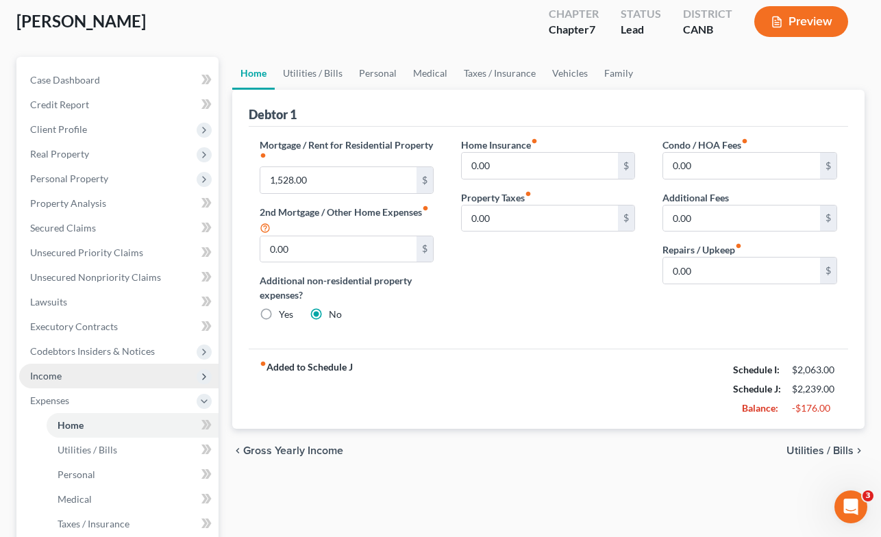
scroll to position [72, 0]
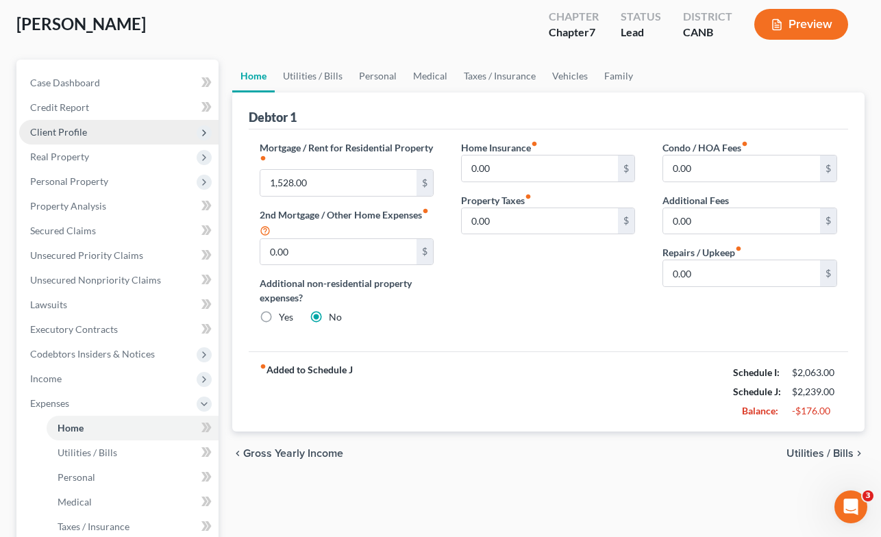
click at [76, 133] on span "Client Profile" at bounding box center [58, 132] width 57 height 12
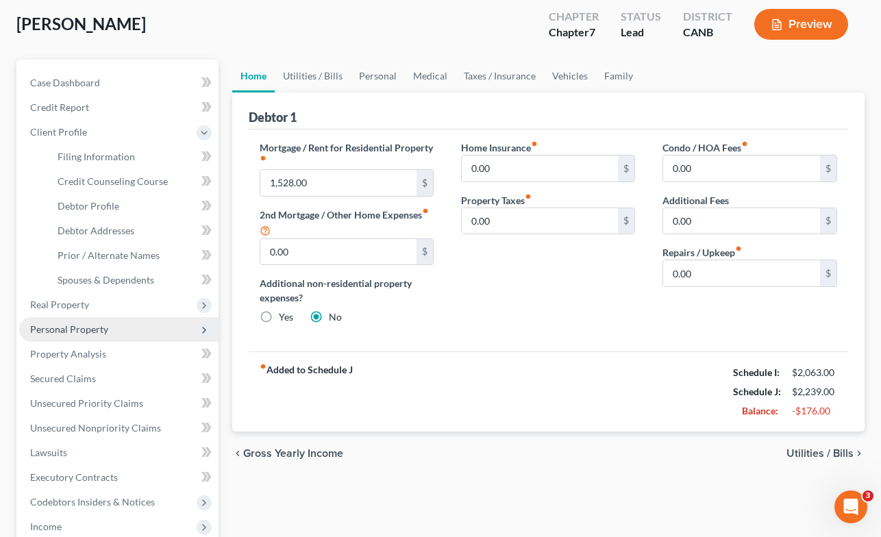
click at [96, 333] on span "Personal Property" at bounding box center [69, 329] width 78 height 12
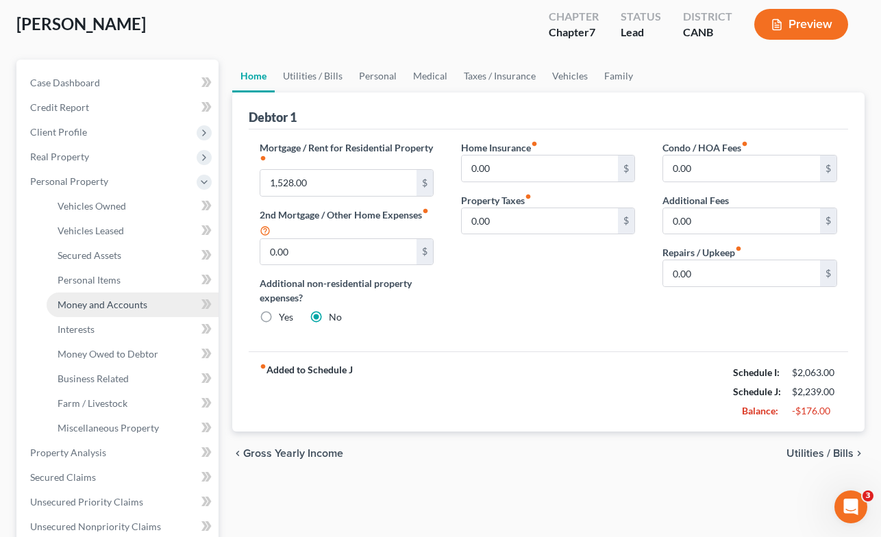
click at [88, 306] on span "Money and Accounts" at bounding box center [103, 305] width 90 height 12
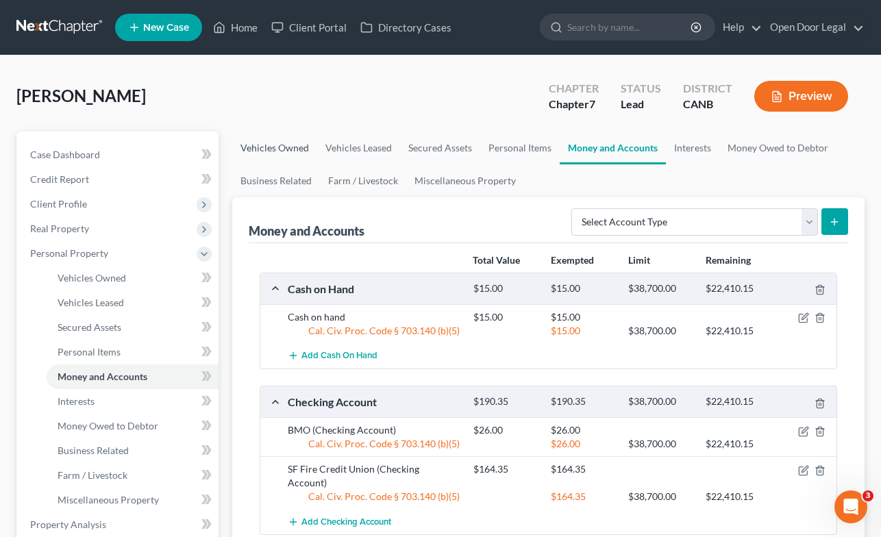
click at [277, 146] on link "Vehicles Owned" at bounding box center [274, 148] width 85 height 33
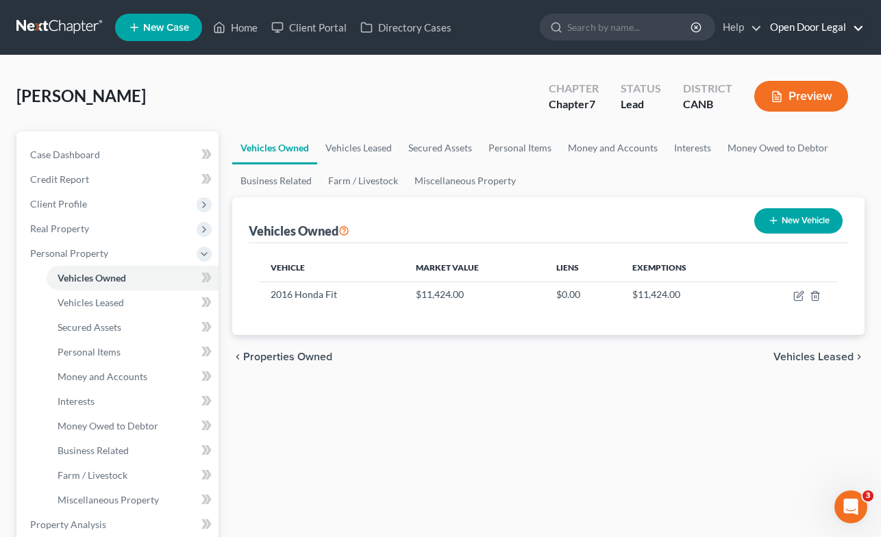
click at [820, 27] on link "Open Door Legal" at bounding box center [813, 27] width 101 height 25
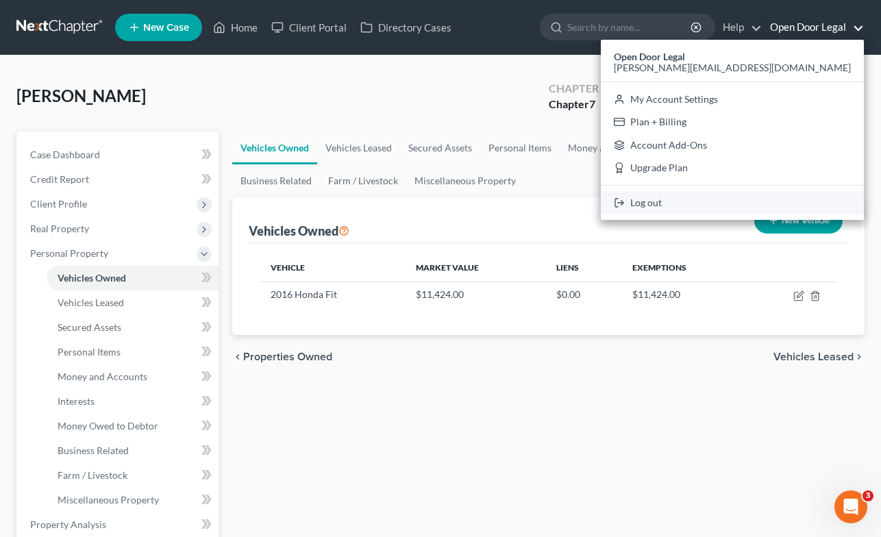
click at [779, 203] on link "Log out" at bounding box center [732, 202] width 263 height 23
